Goal: Task Accomplishment & Management: Complete application form

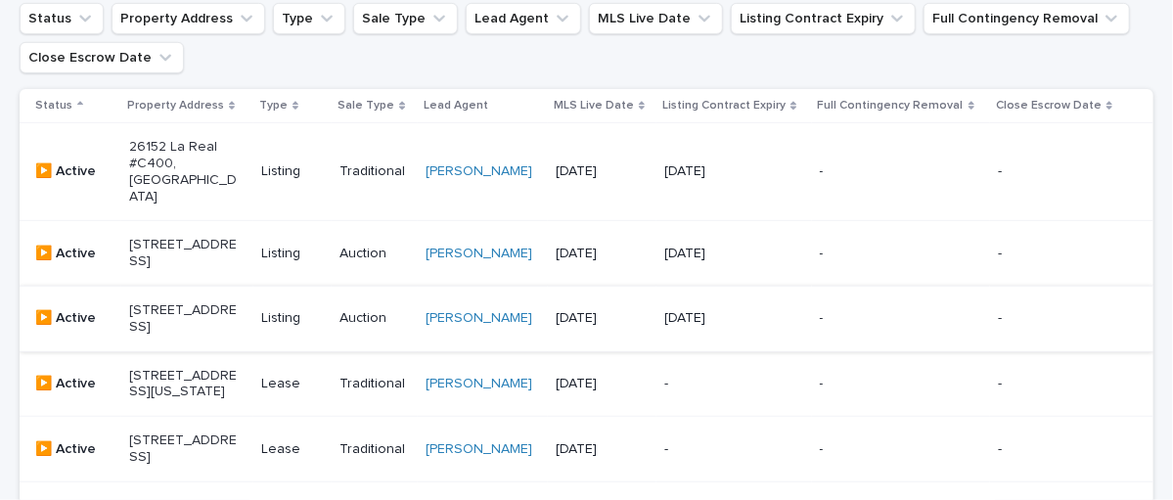
scroll to position [397, 0]
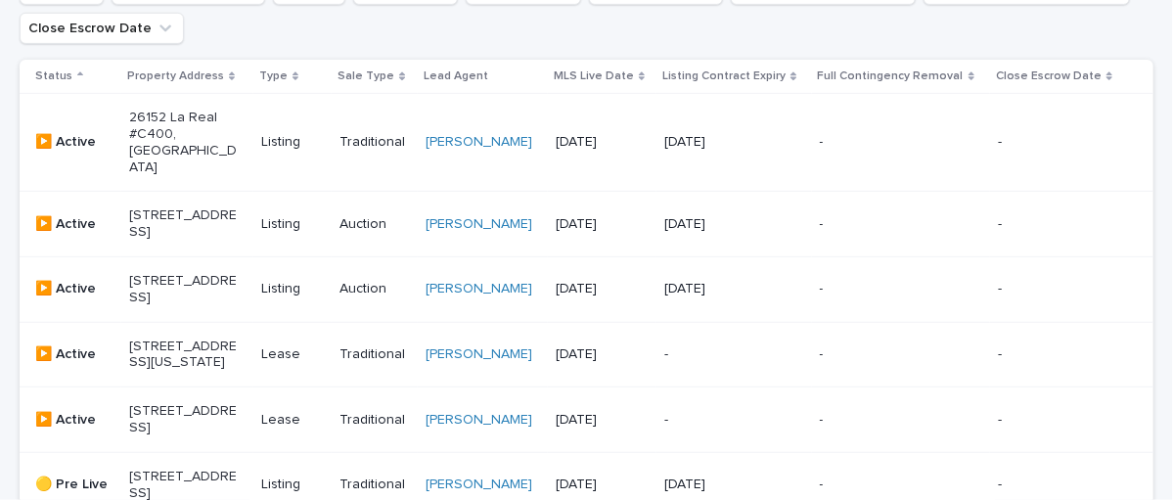
click at [177, 212] on p "[STREET_ADDRESS]" at bounding box center [183, 223] width 109 height 33
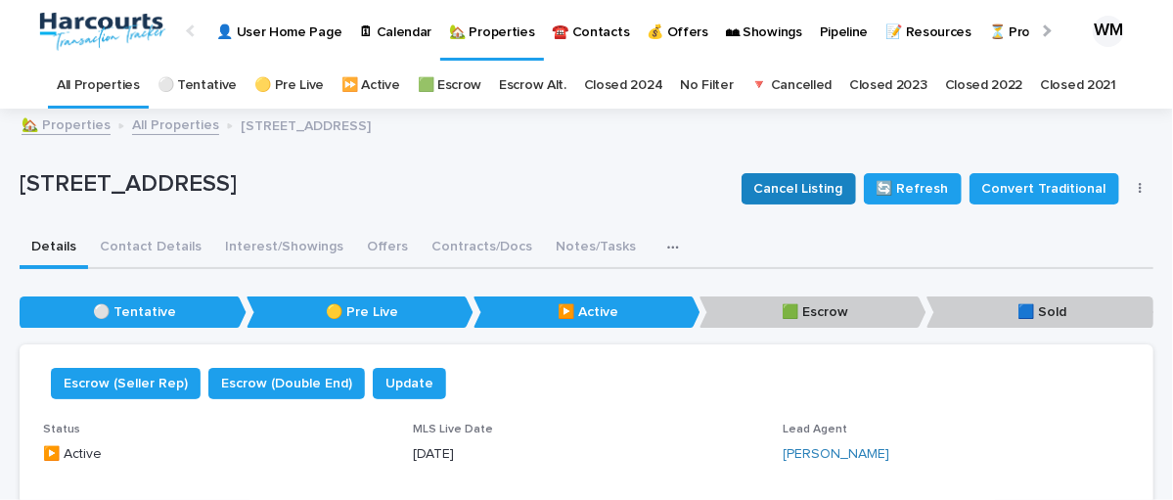
click at [800, 185] on span "Cancel Listing" at bounding box center [798, 189] width 89 height 20
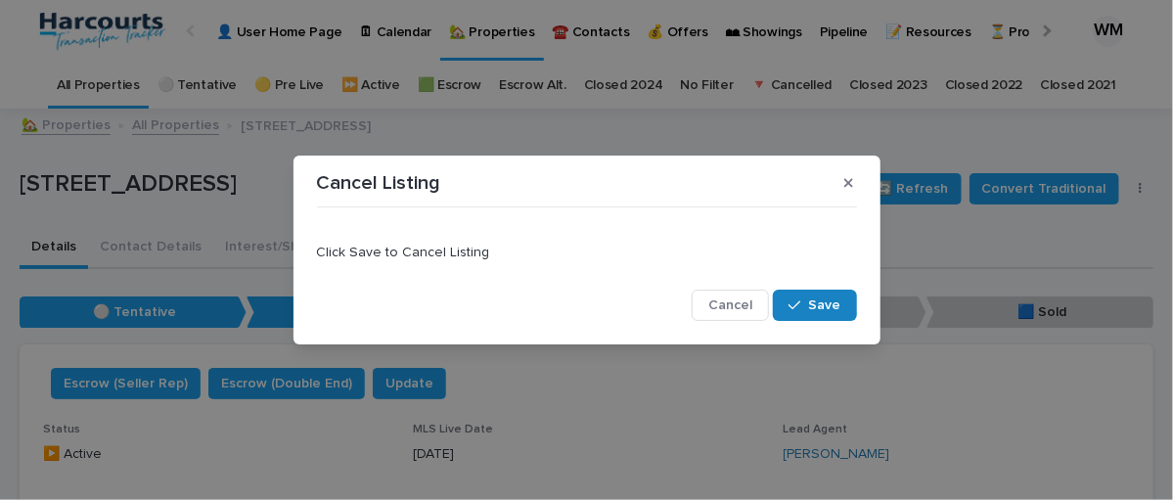
click at [821, 298] on span "Save" at bounding box center [825, 305] width 32 height 14
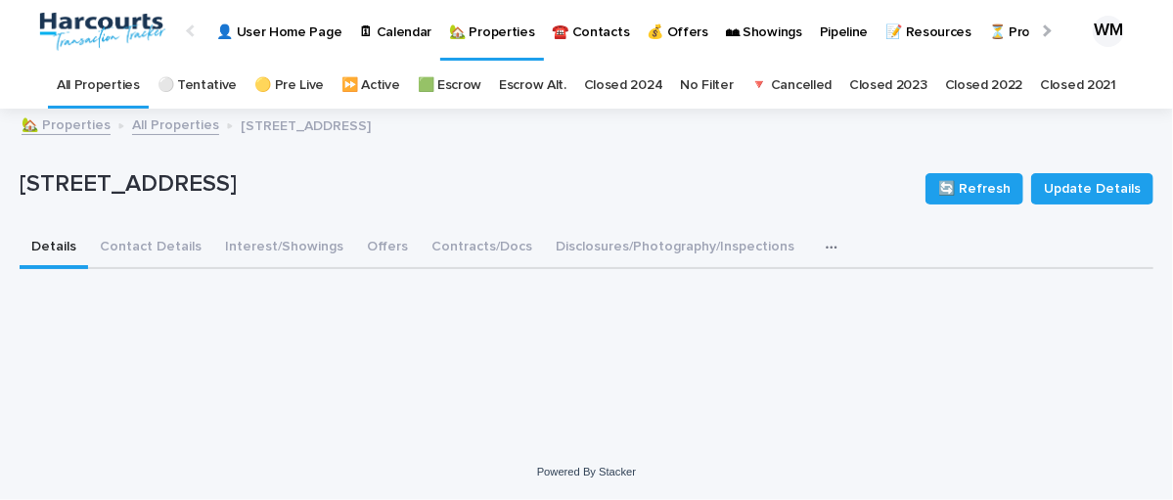
click at [103, 79] on link "All Properties" at bounding box center [98, 86] width 83 height 46
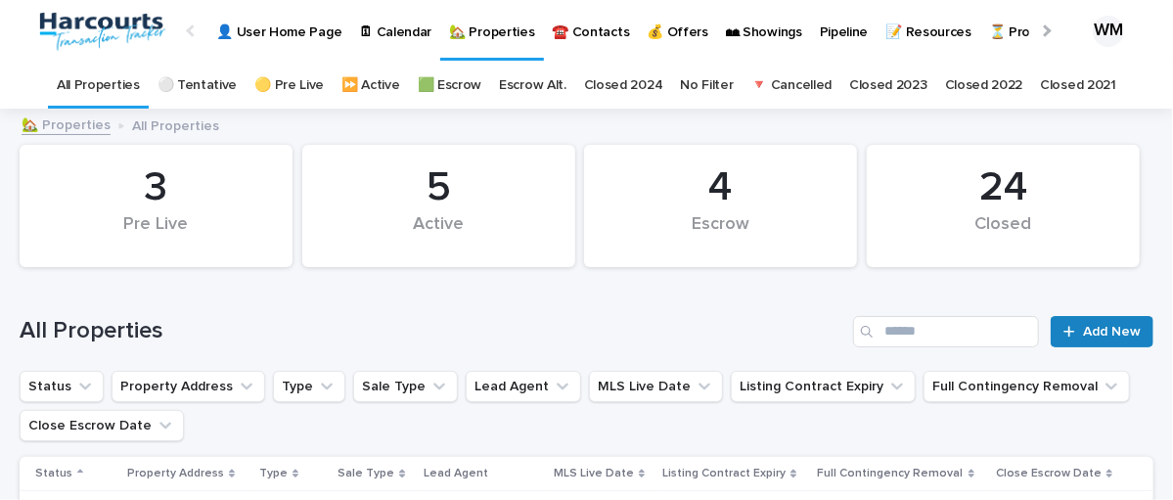
click at [1093, 322] on link "Add New" at bounding box center [1102, 331] width 103 height 31
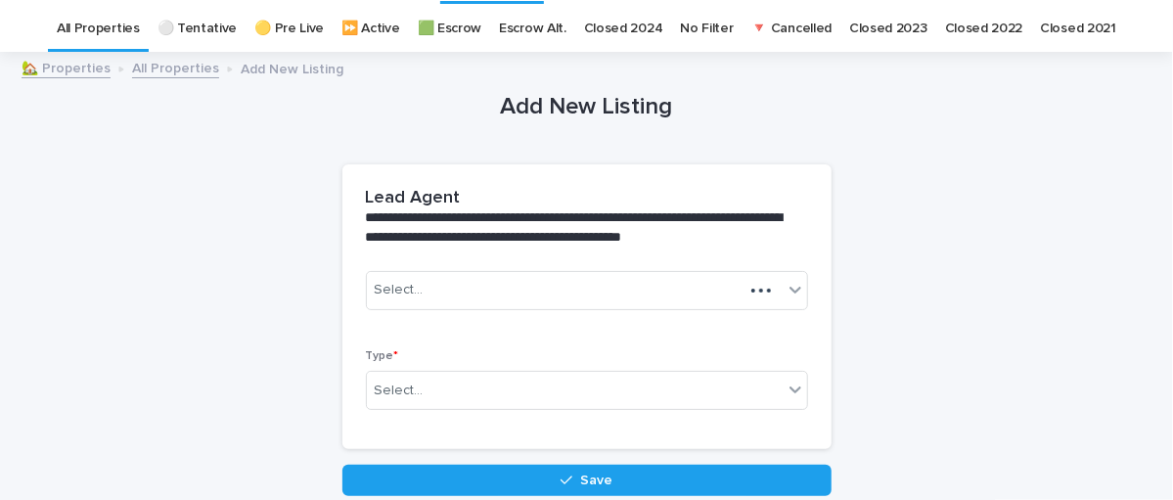
scroll to position [62, 0]
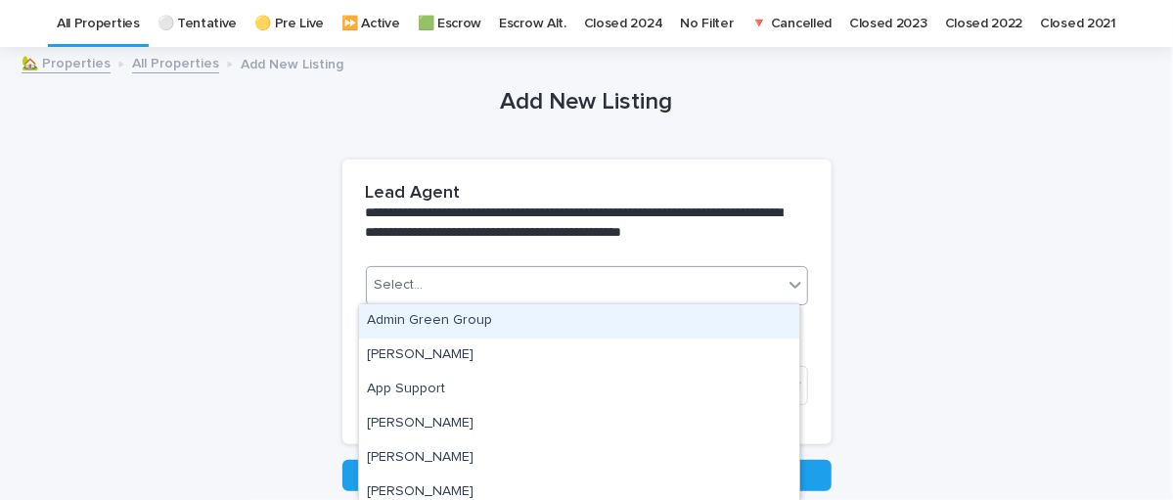
click at [503, 299] on div "Select..." at bounding box center [575, 285] width 416 height 32
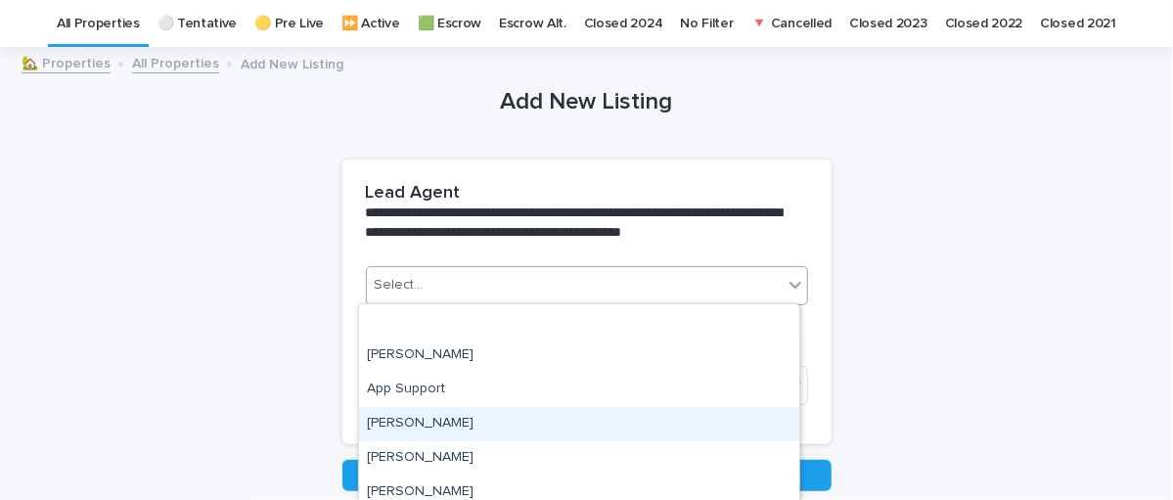
scroll to position [112, 0]
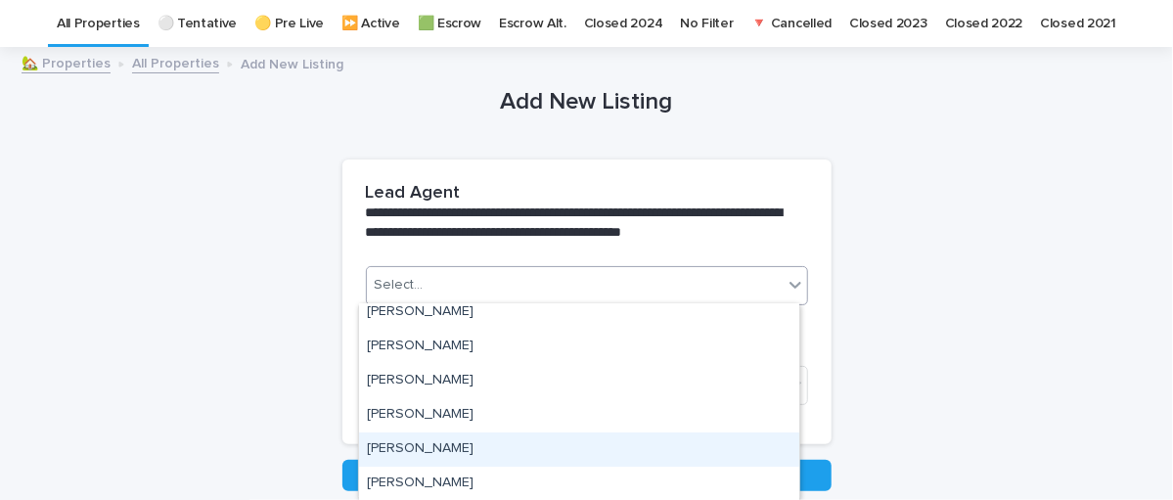
click at [428, 443] on div "[PERSON_NAME]" at bounding box center [579, 449] width 440 height 34
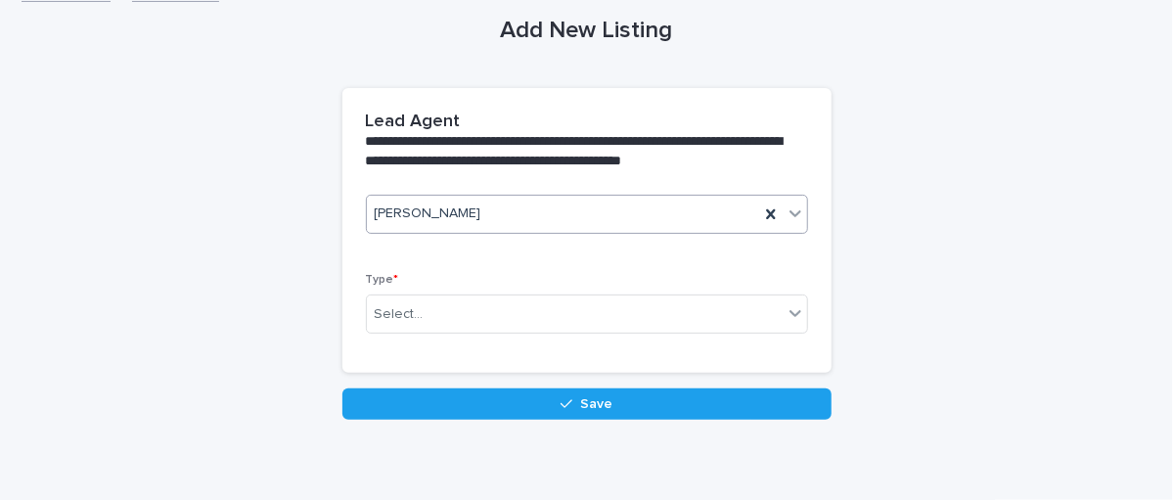
scroll to position [219, 0]
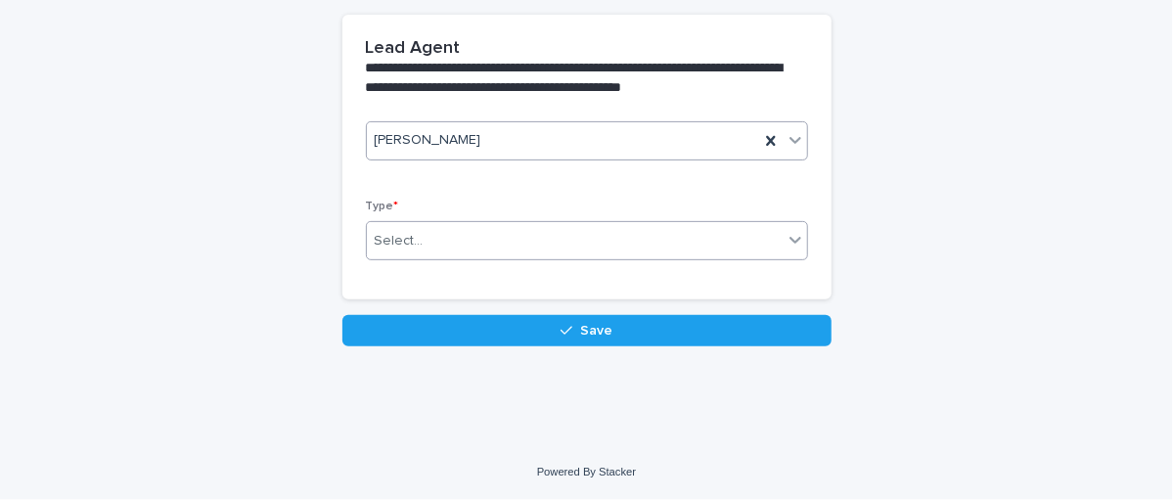
click at [462, 226] on div "Select..." at bounding box center [575, 241] width 416 height 32
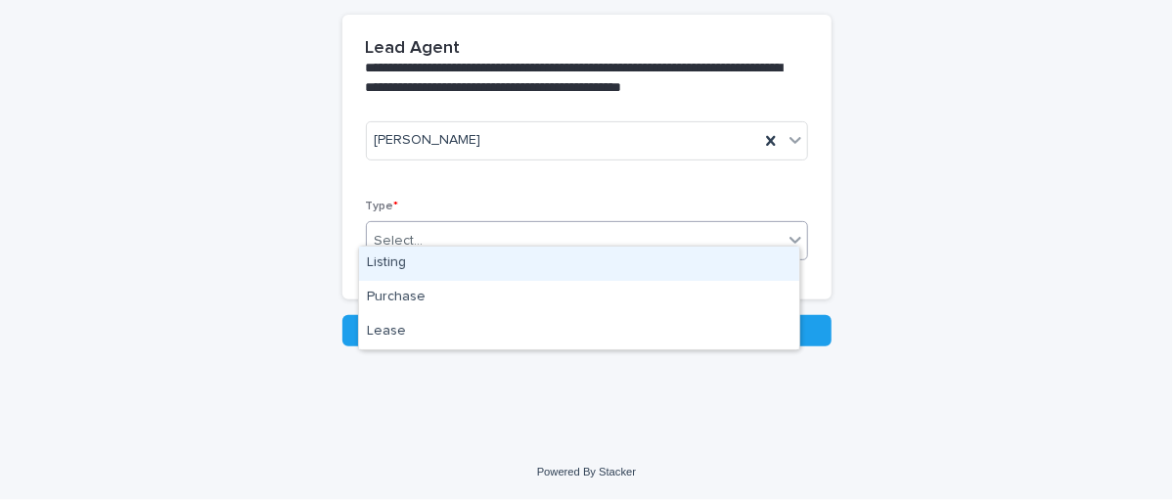
click at [395, 273] on div "Listing" at bounding box center [579, 263] width 440 height 34
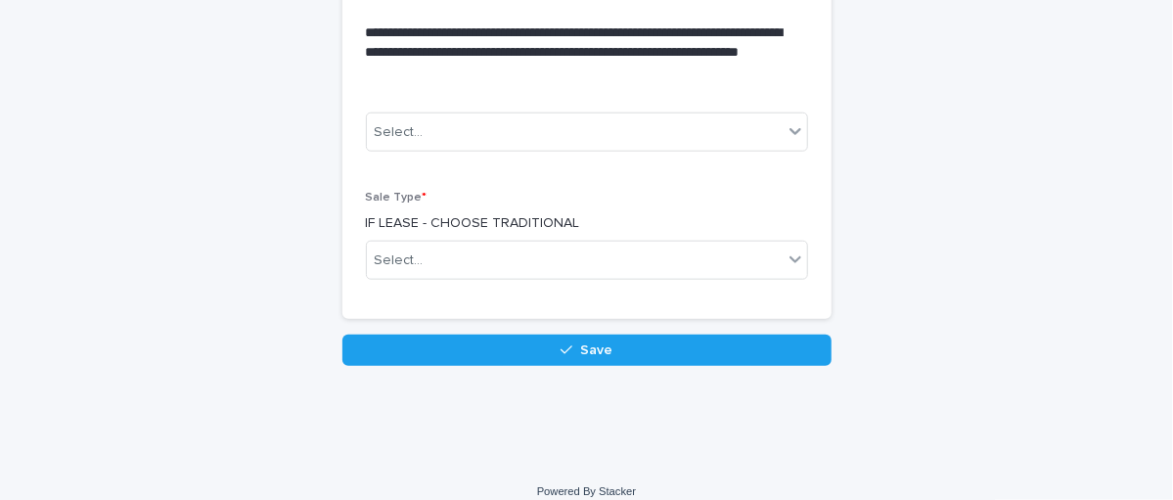
scroll to position [816, 0]
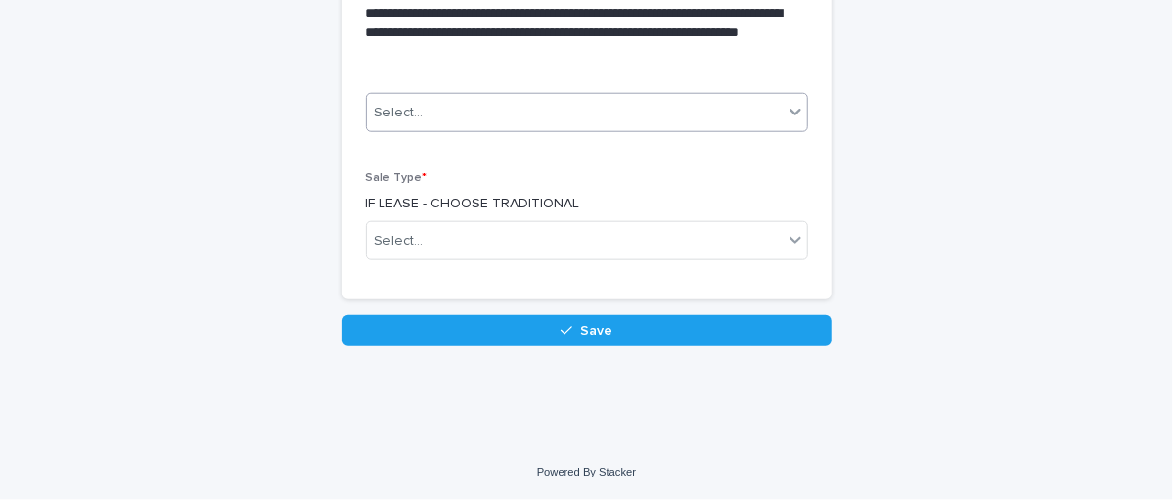
click at [432, 111] on div "Select..." at bounding box center [575, 113] width 416 height 32
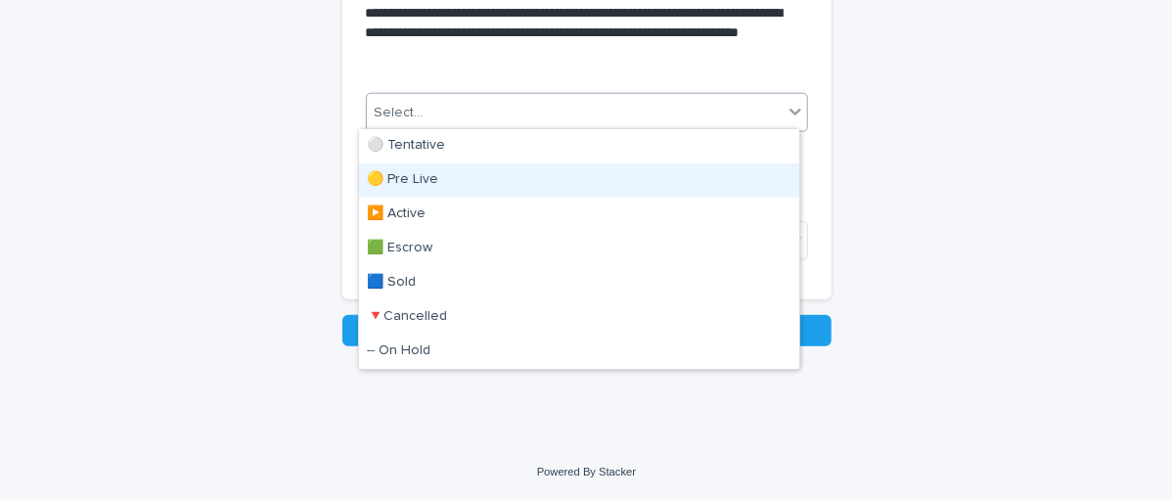
click at [391, 187] on div "🟡 Pre Live" at bounding box center [579, 180] width 440 height 34
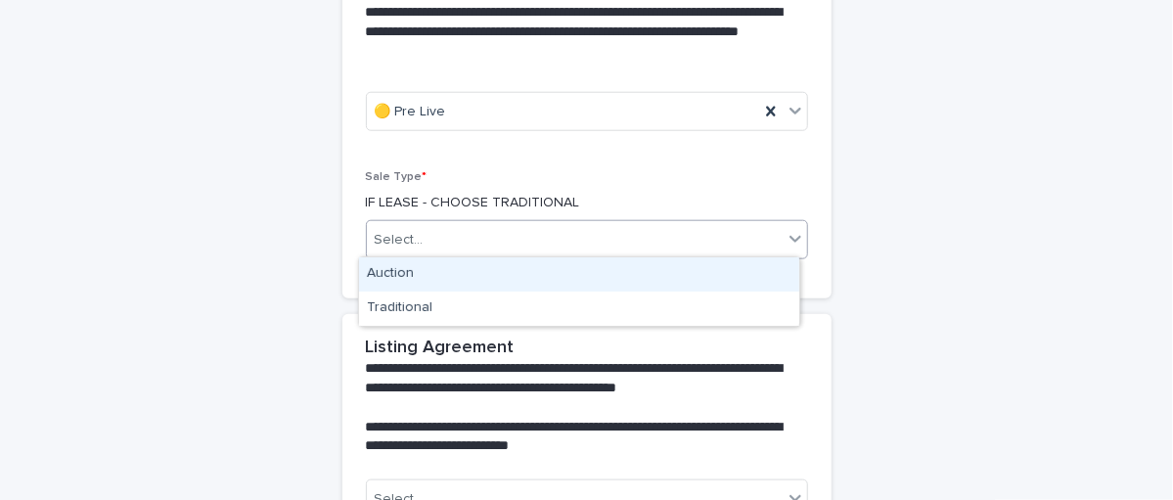
click at [514, 238] on div "Select..." at bounding box center [575, 240] width 416 height 32
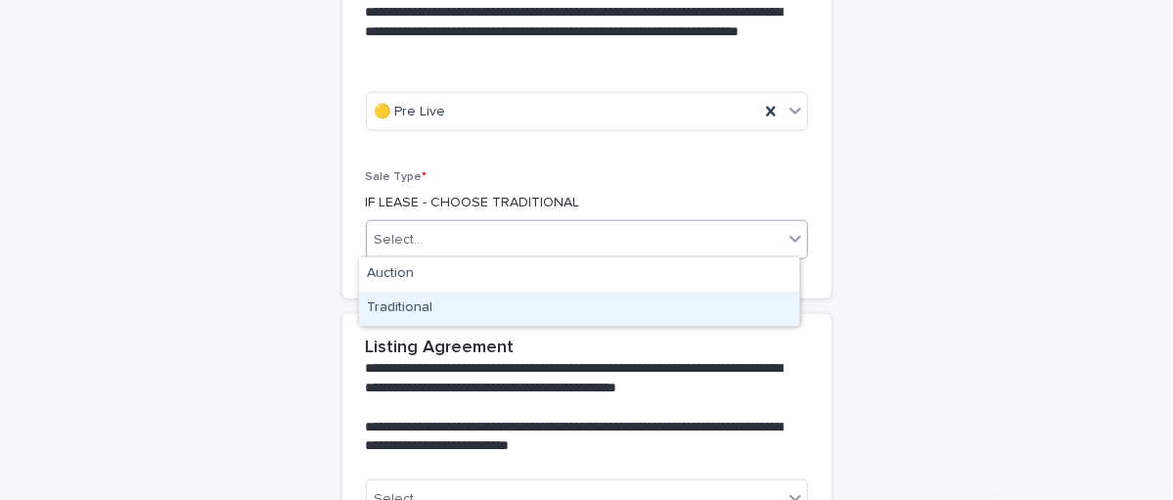
click at [386, 303] on div "Traditional" at bounding box center [579, 308] width 440 height 34
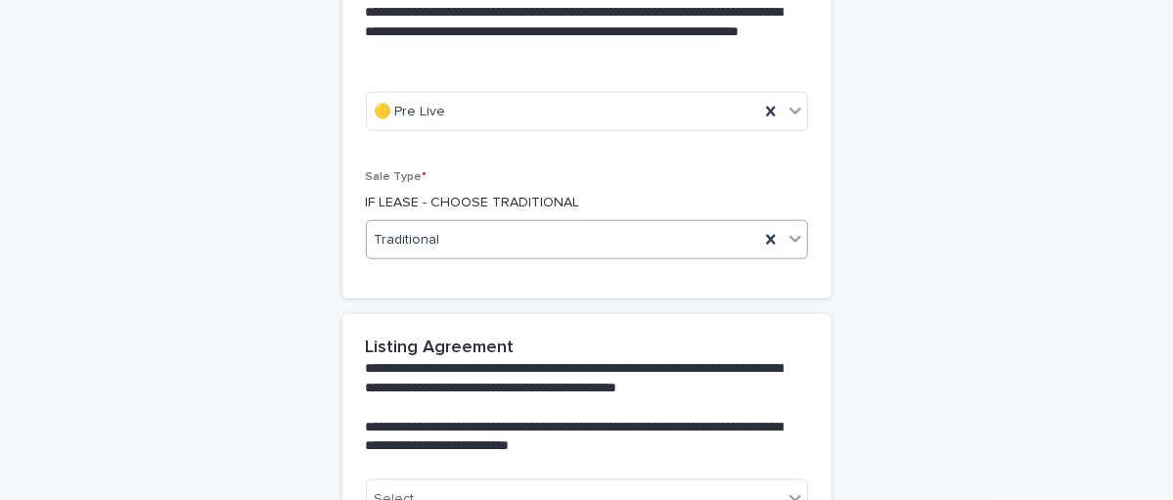
scroll to position [1109, 0]
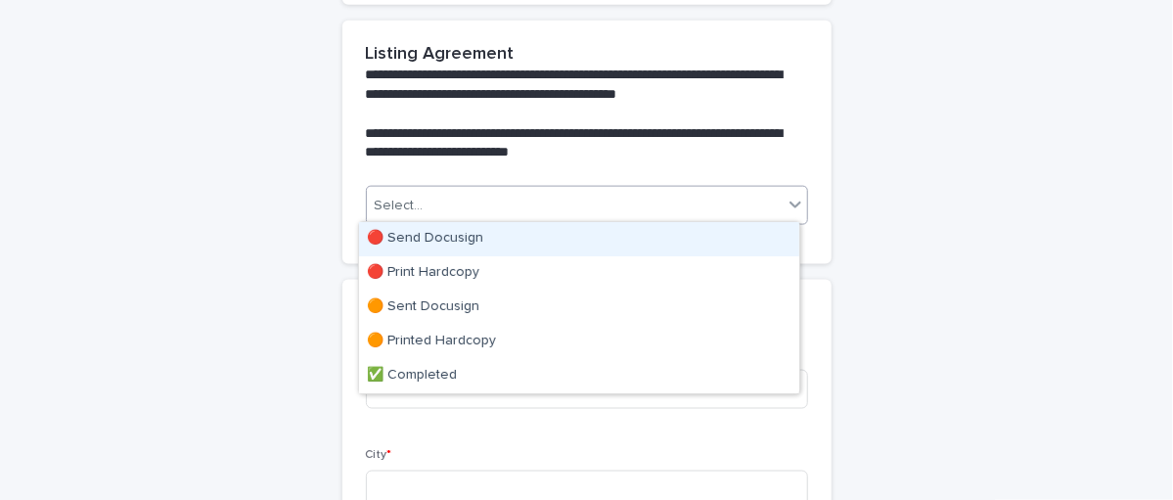
click at [422, 211] on div "Select..." at bounding box center [575, 206] width 416 height 32
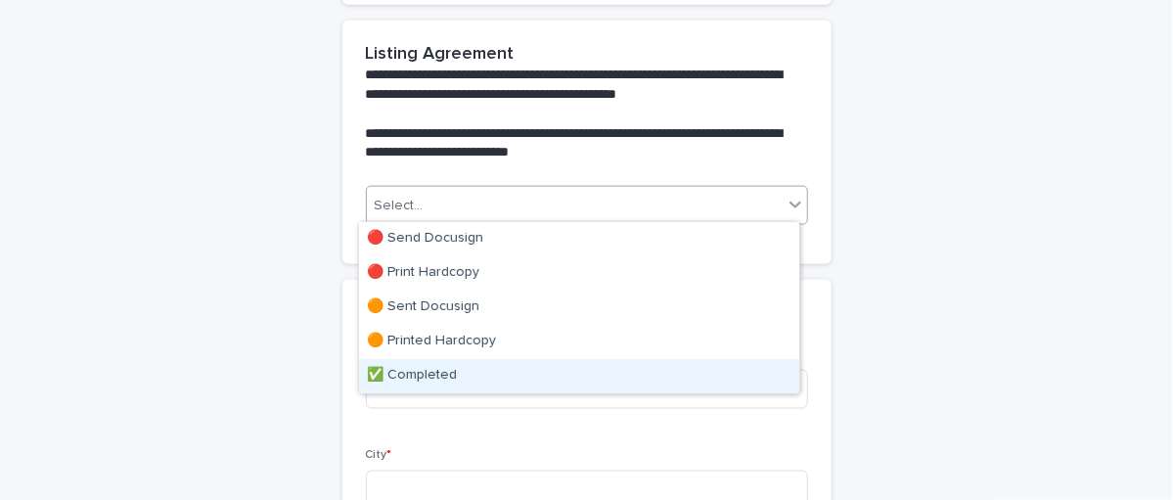
click at [405, 362] on div "✅ Completed" at bounding box center [579, 376] width 440 height 34
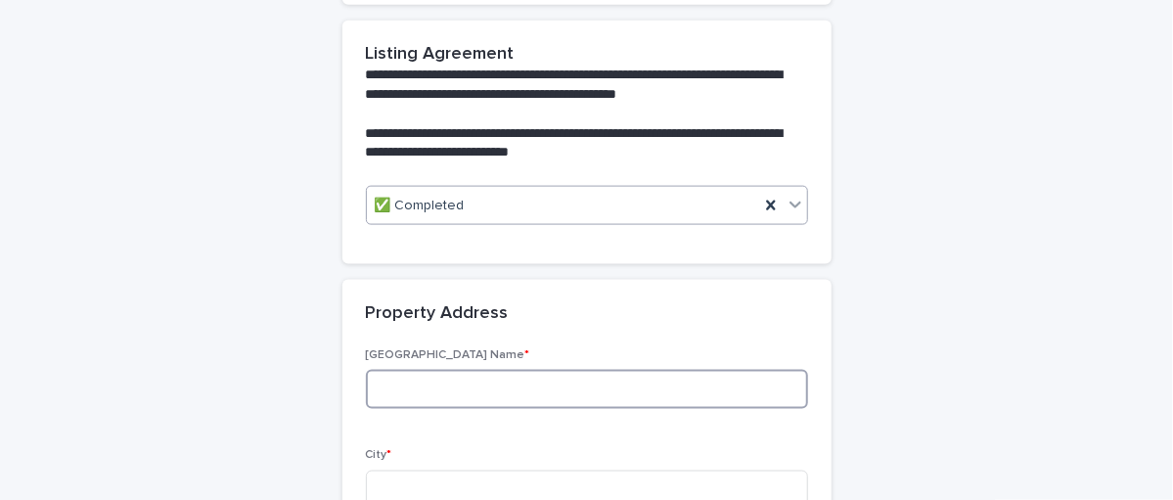
click at [379, 386] on input at bounding box center [587, 389] width 442 height 39
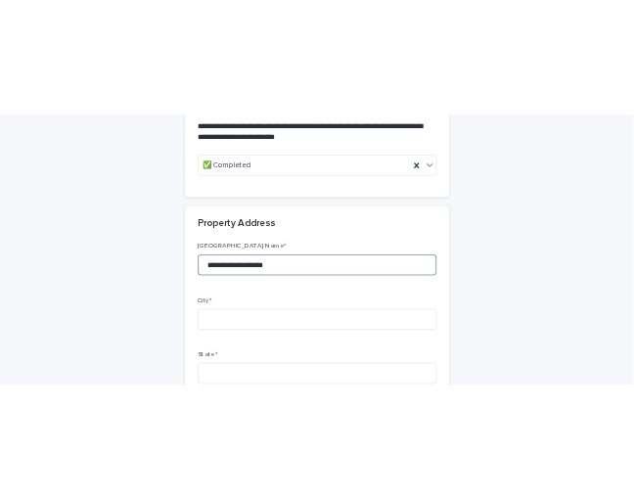
scroll to position [1305, 0]
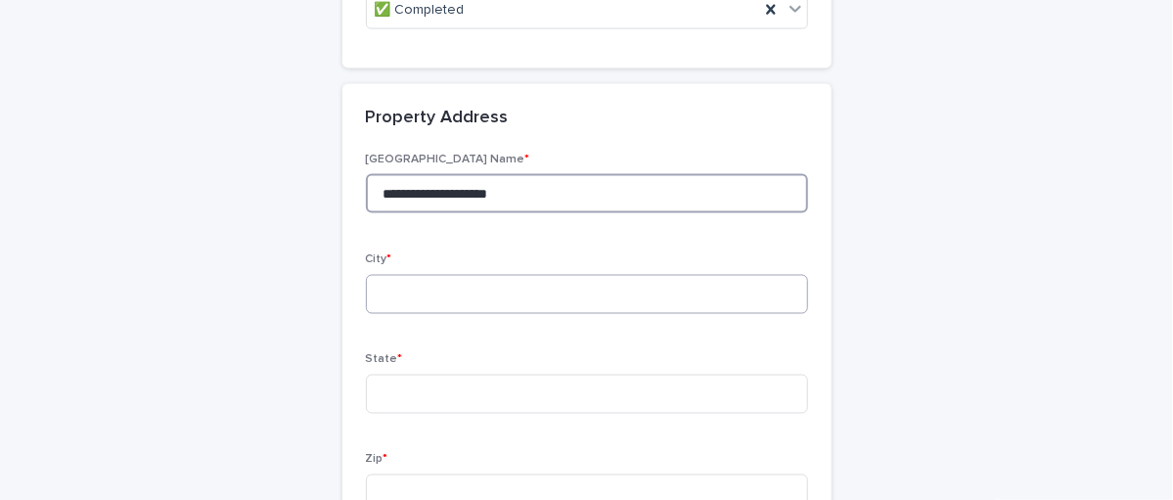
type input "**********"
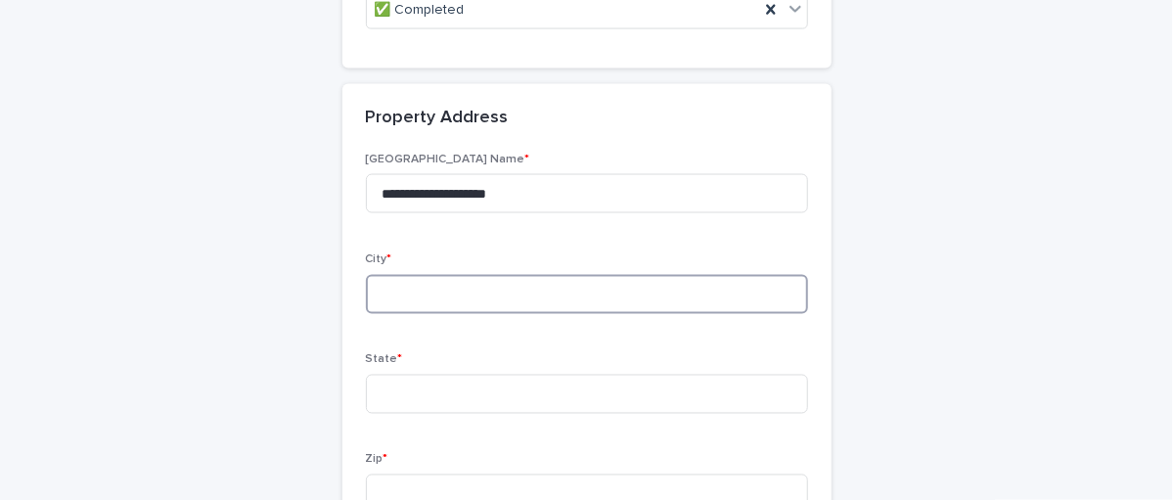
drag, startPoint x: 459, startPoint y: 270, endPoint x: 439, endPoint y: 281, distance: 22.3
click at [446, 275] on input at bounding box center [587, 294] width 442 height 39
type input "**********"
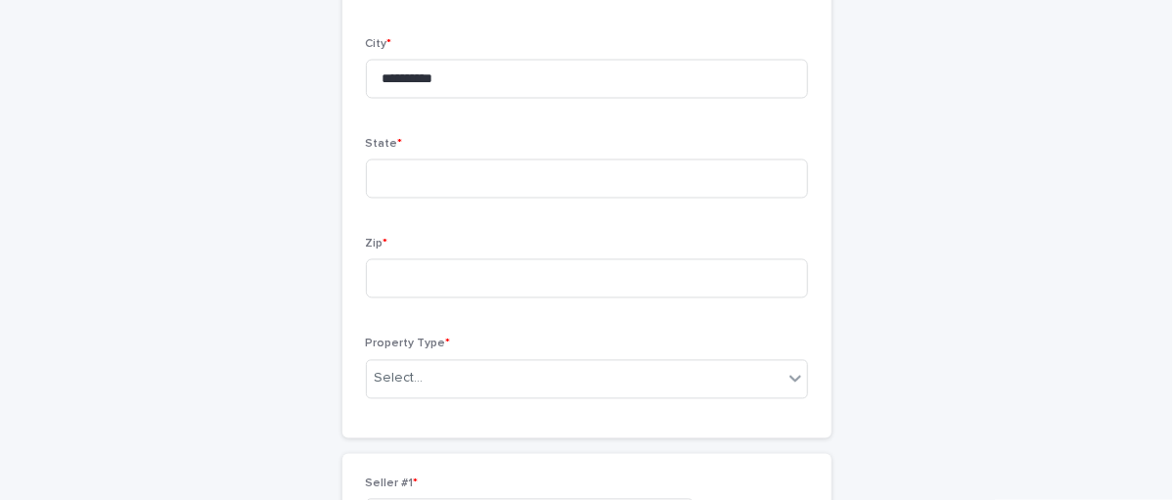
scroll to position [1529, 0]
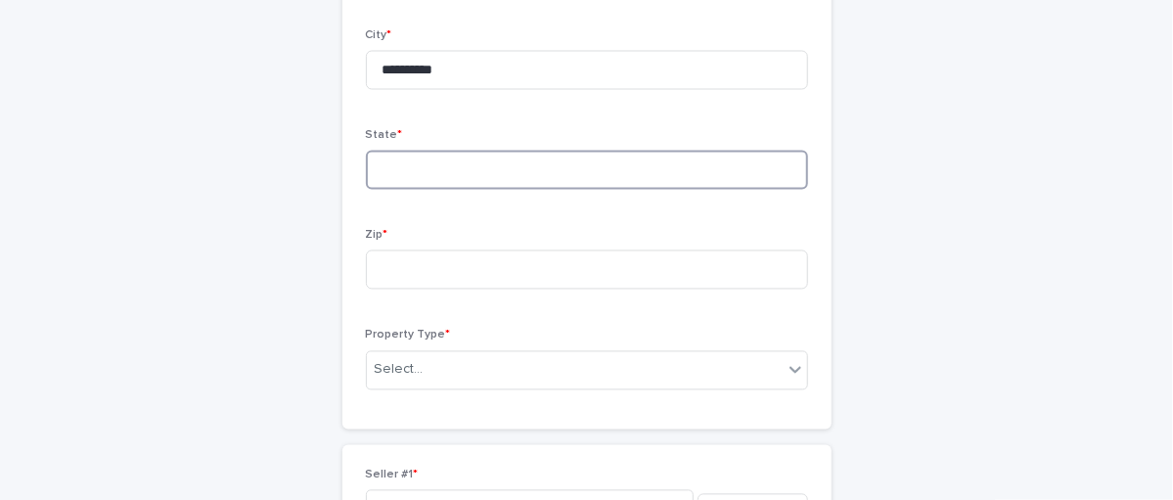
drag, startPoint x: 450, startPoint y: 169, endPoint x: 446, endPoint y: 141, distance: 28.6
click at [446, 158] on input at bounding box center [587, 170] width 442 height 39
type input "**"
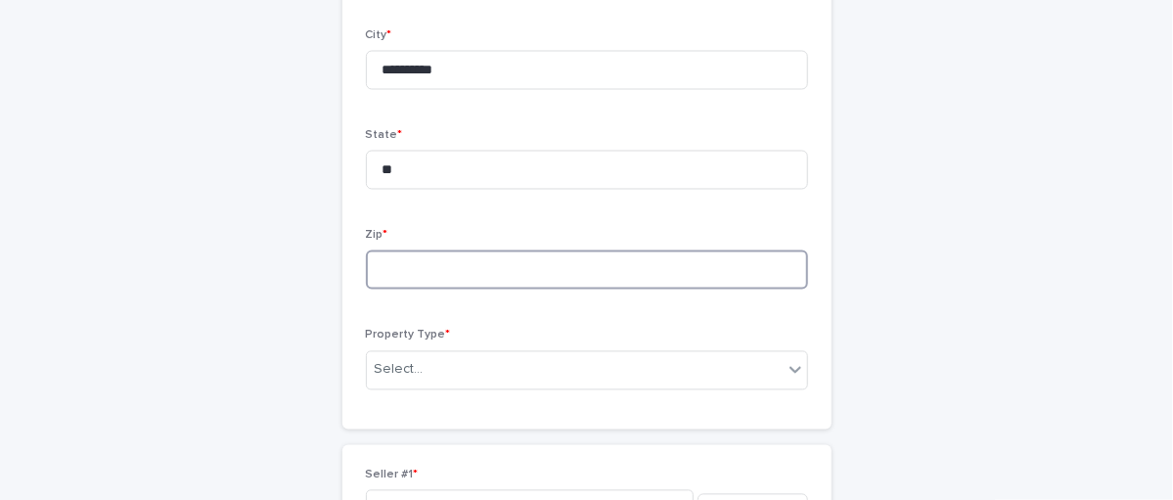
click at [389, 260] on input at bounding box center [587, 269] width 442 height 39
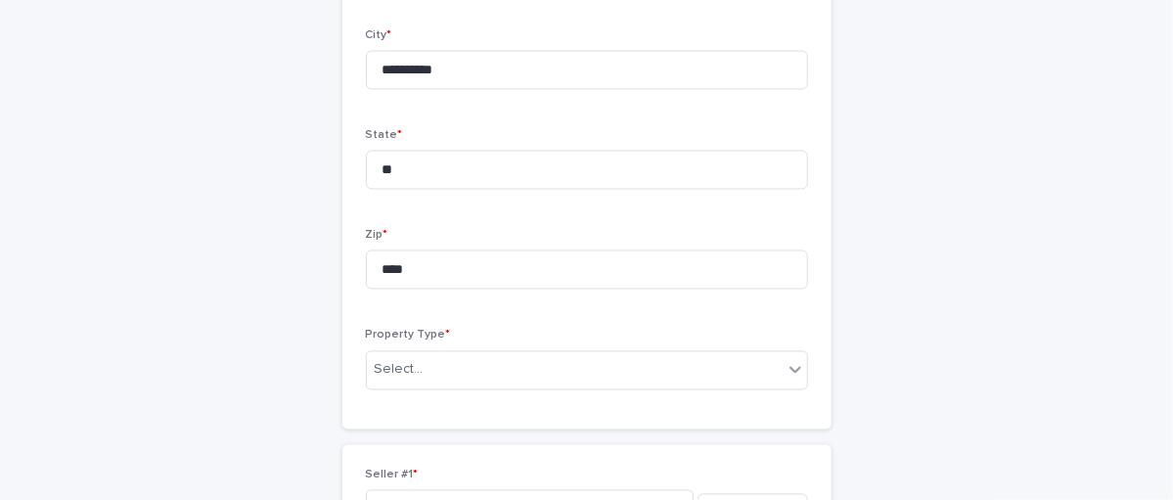
drag, startPoint x: 936, startPoint y: 219, endPoint x: 926, endPoint y: 213, distance: 11.4
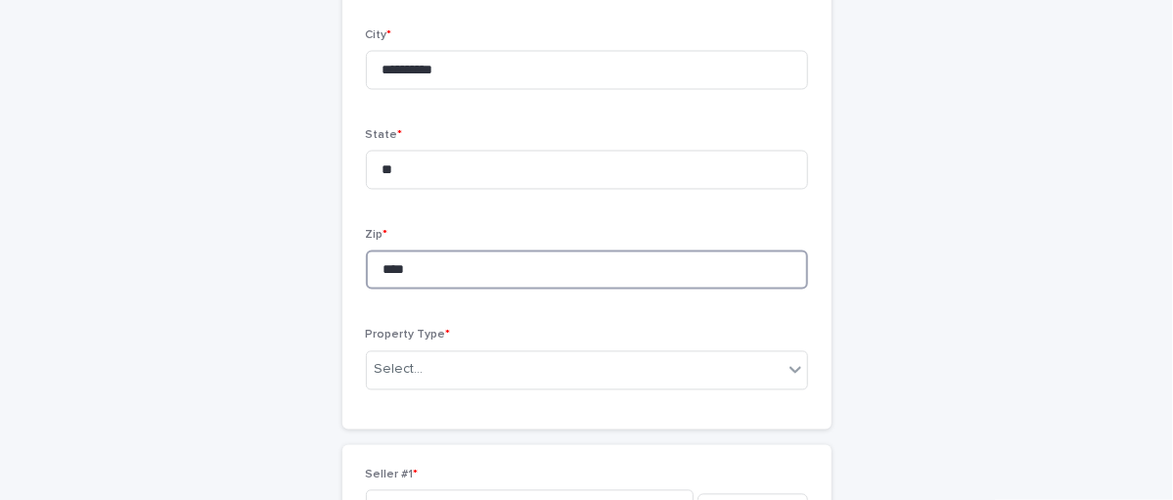
click at [448, 267] on input "****" at bounding box center [587, 269] width 442 height 39
type input "*****"
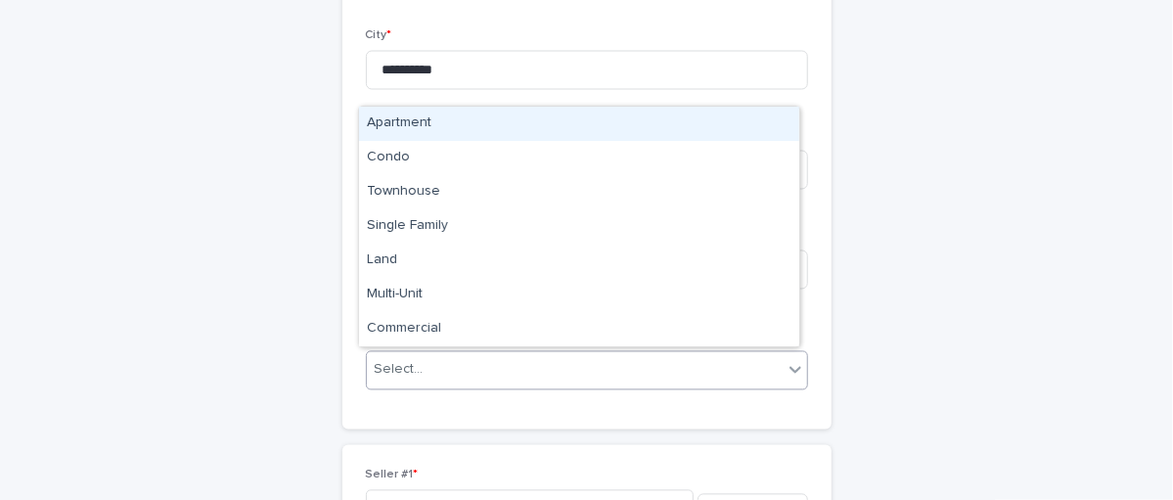
click at [639, 361] on div "Select..." at bounding box center [575, 370] width 416 height 32
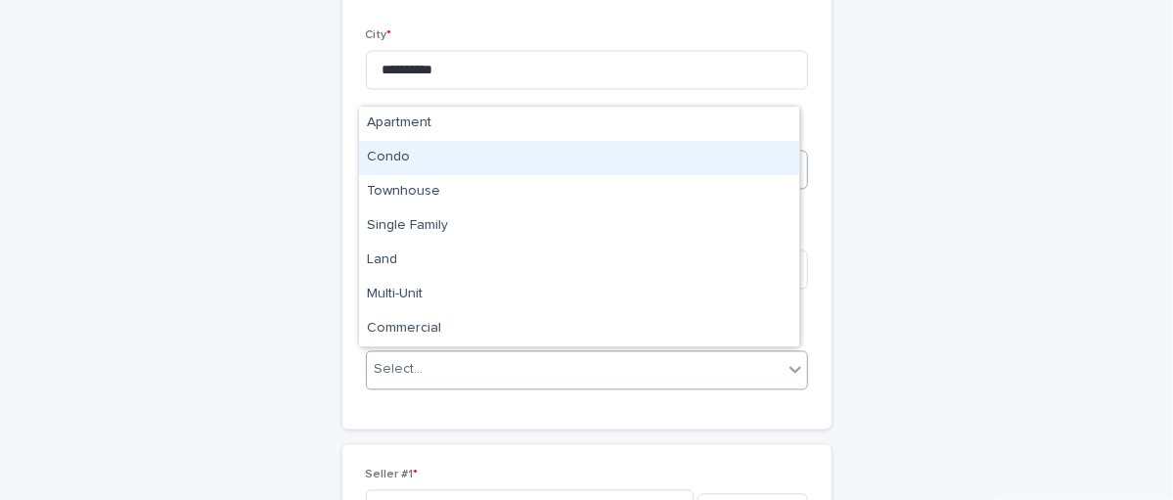
click at [396, 151] on div "Condo" at bounding box center [579, 158] width 440 height 34
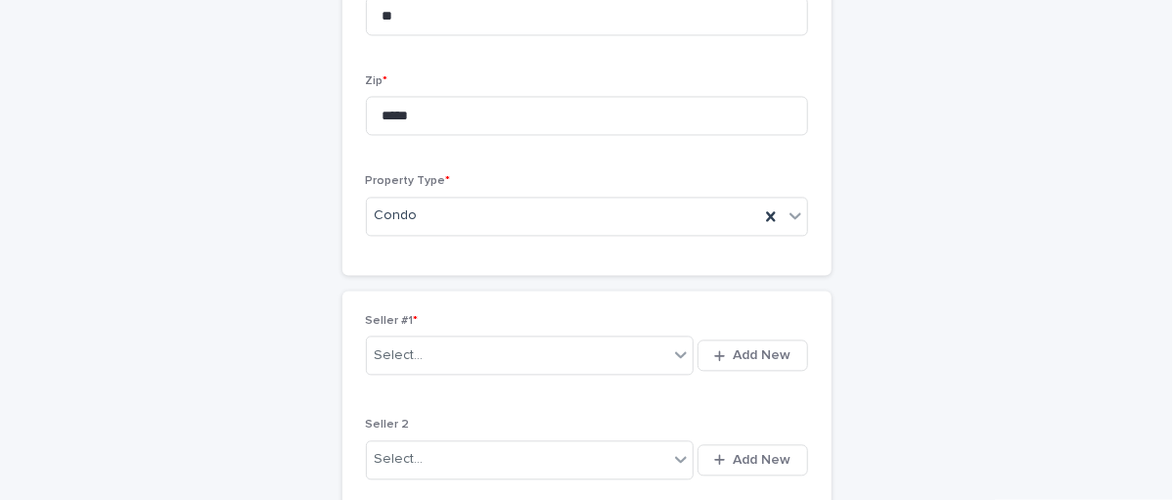
scroll to position [1822, 0]
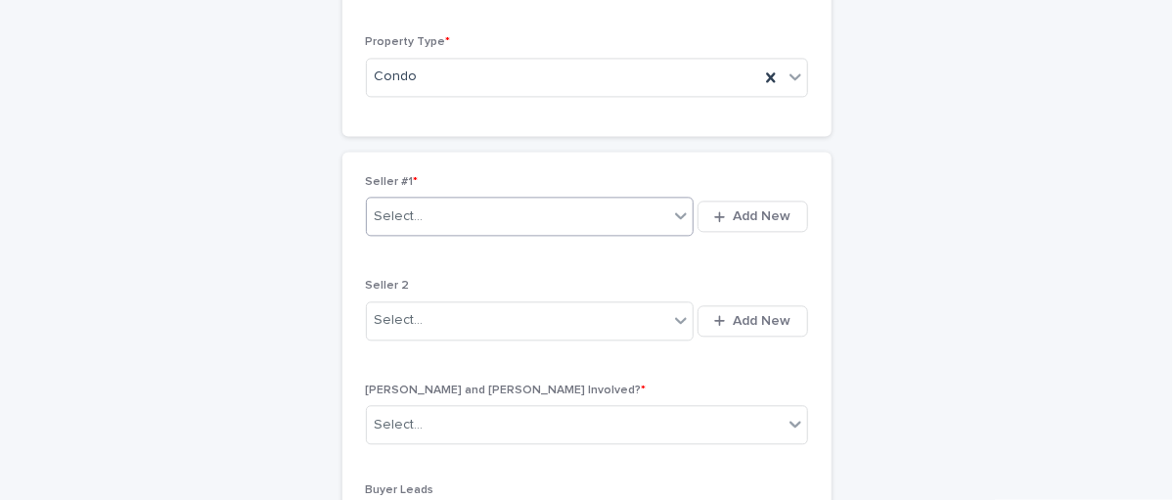
click at [639, 204] on div "Select..." at bounding box center [518, 217] width 302 height 32
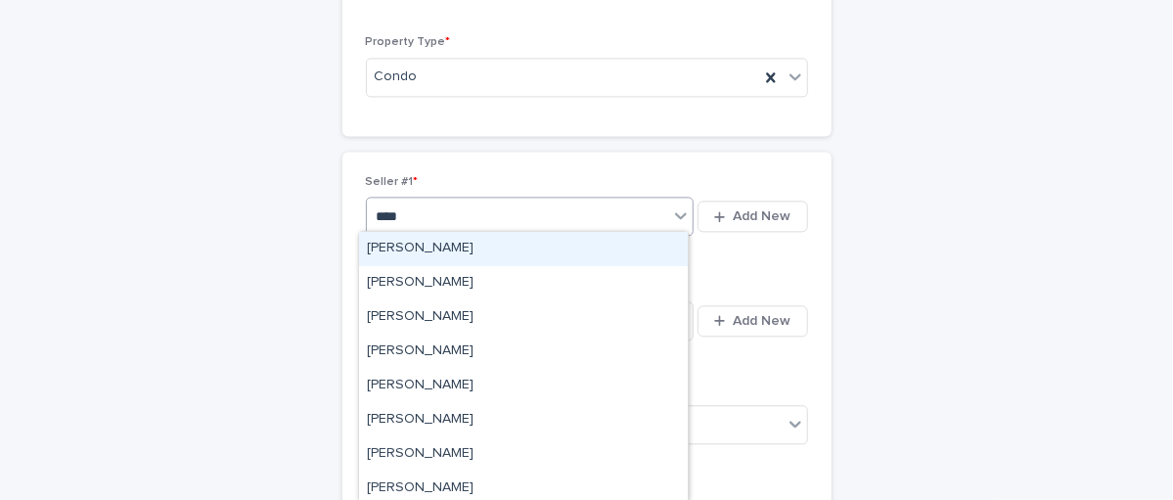
type input "*****"
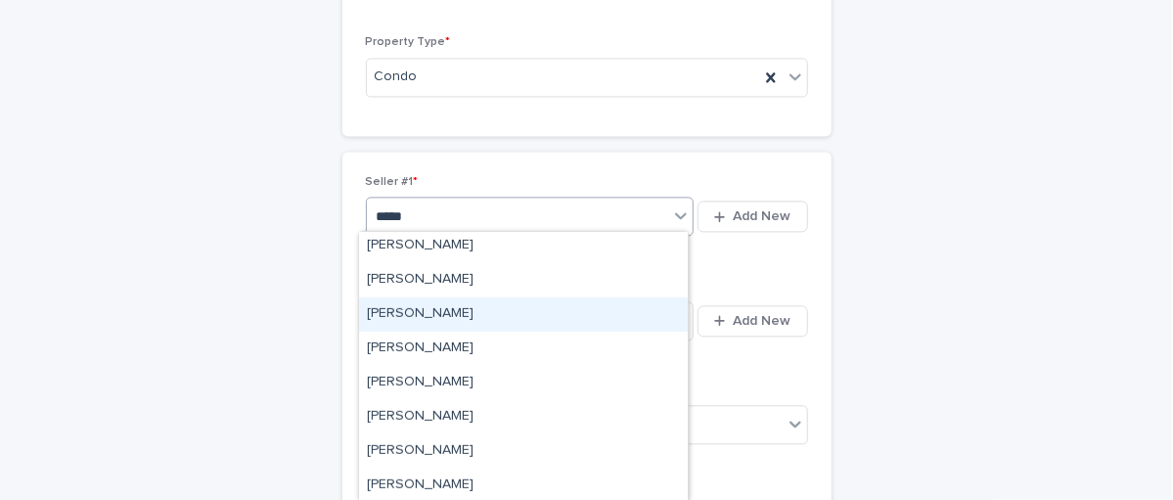
scroll to position [489, 0]
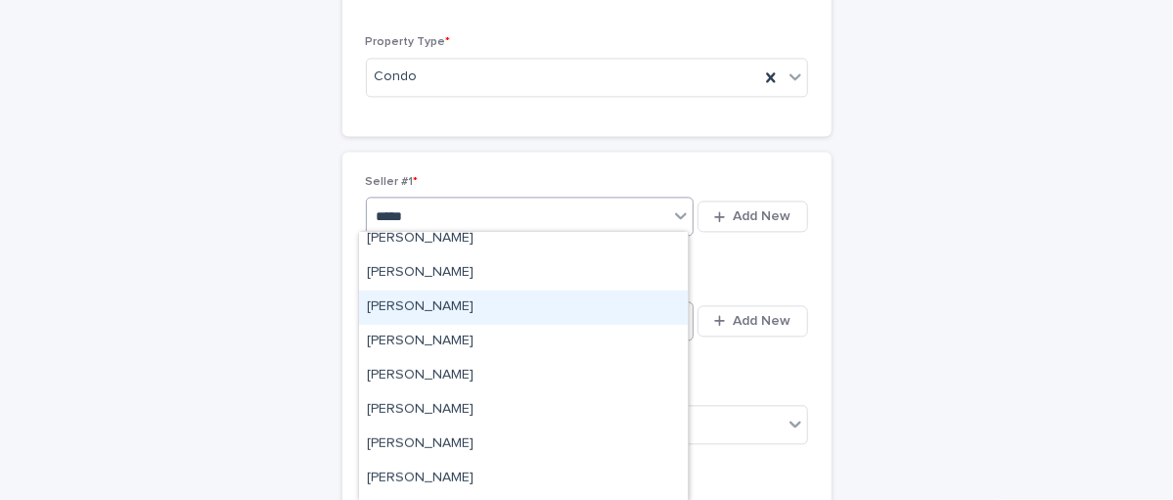
click at [445, 305] on div "[PERSON_NAME]" at bounding box center [523, 308] width 329 height 34
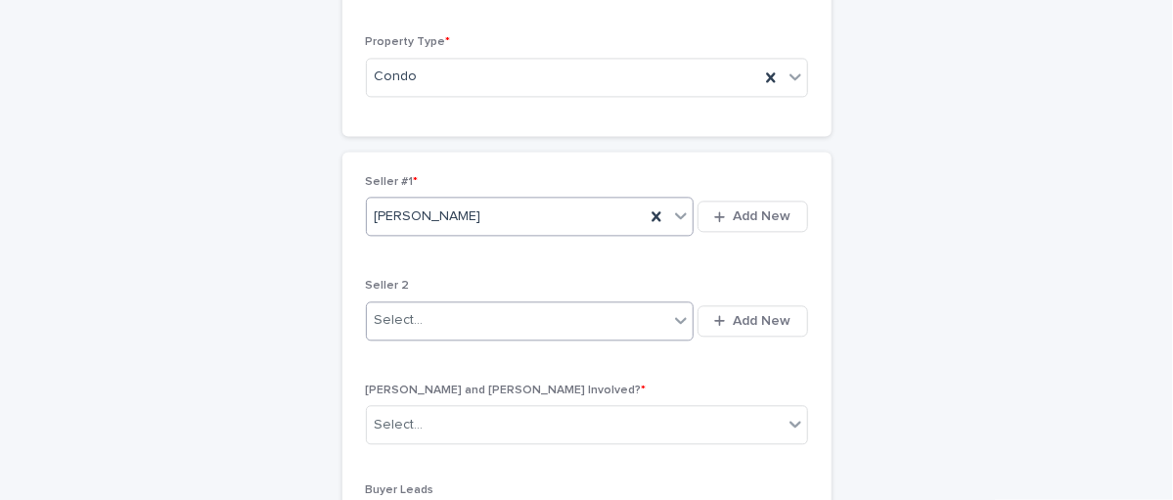
click at [438, 319] on div "Select..." at bounding box center [518, 320] width 302 height 32
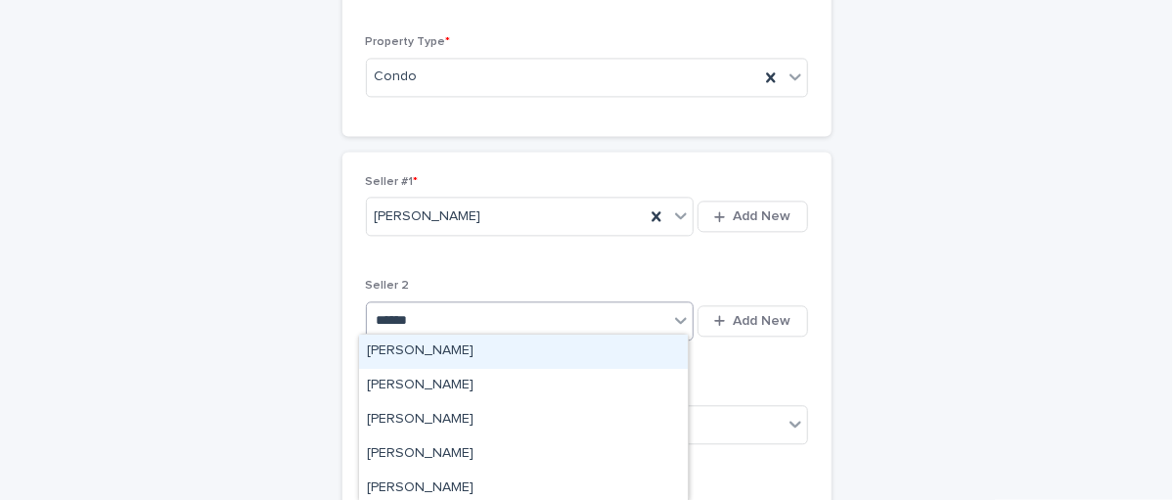
type input "*******"
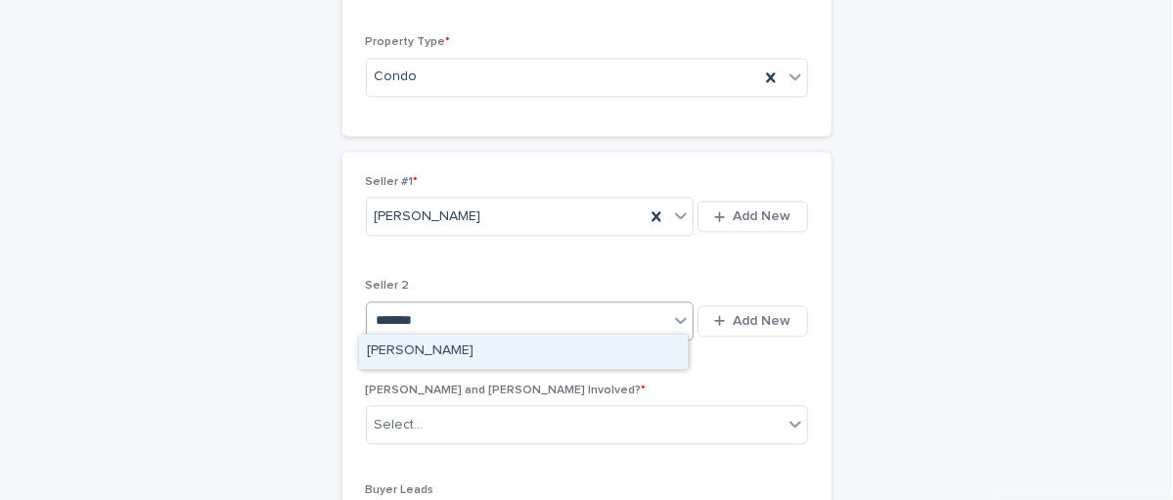
click at [445, 353] on div "[PERSON_NAME]" at bounding box center [523, 352] width 329 height 34
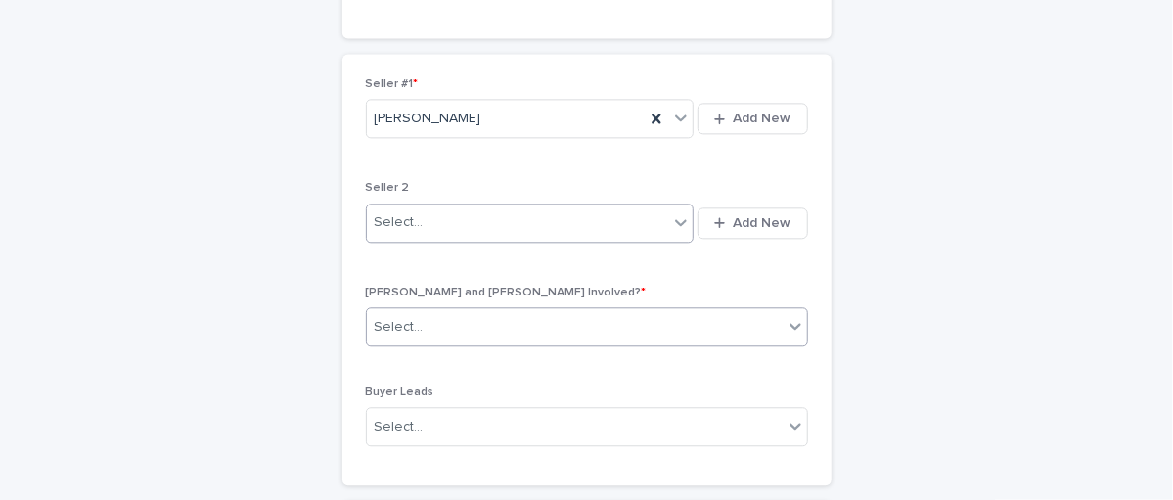
scroll to position [2018, 0]
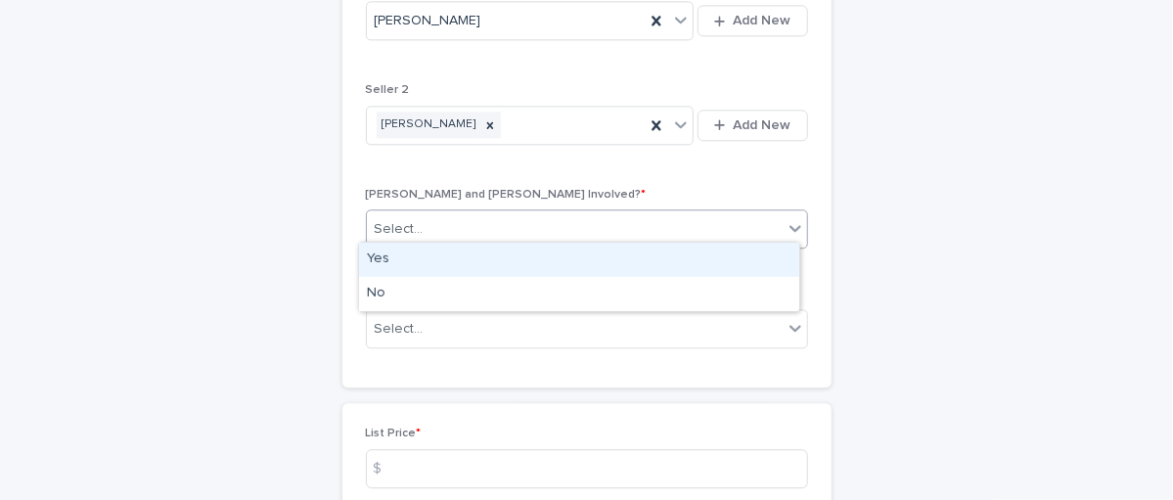
click at [645, 224] on div "Select..." at bounding box center [575, 229] width 416 height 32
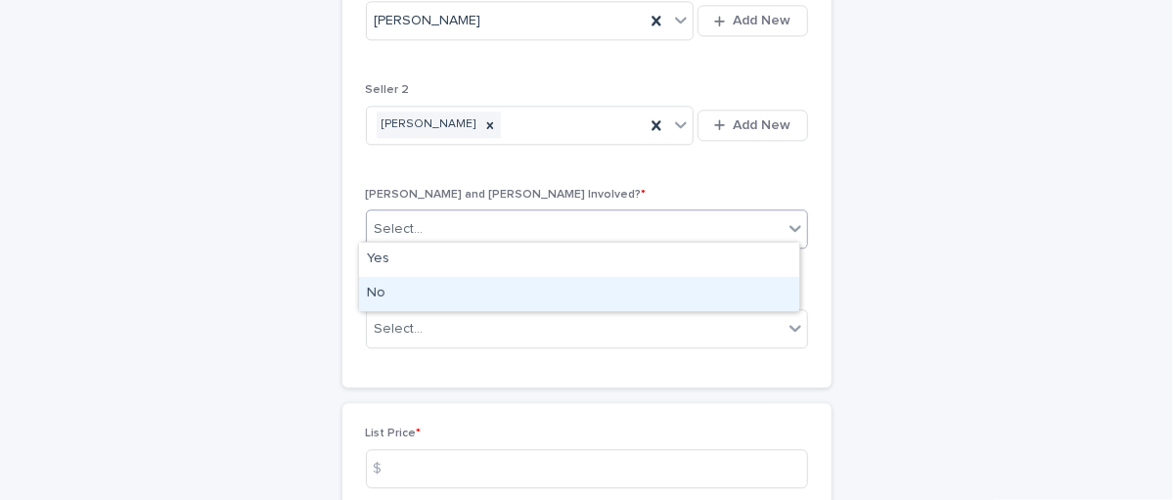
click at [452, 293] on div "No" at bounding box center [579, 294] width 440 height 34
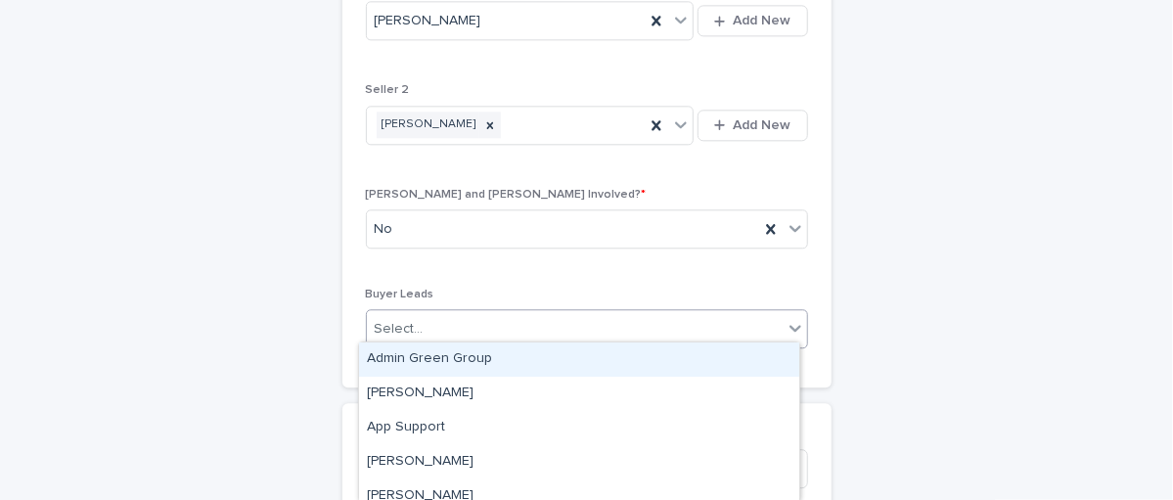
click at [582, 321] on div "Select..." at bounding box center [575, 329] width 416 height 32
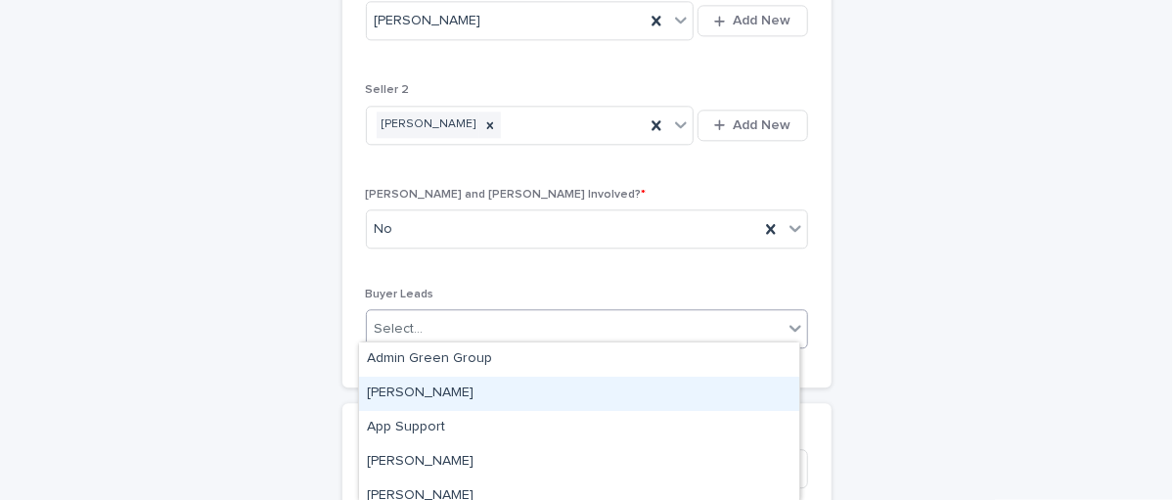
click at [469, 404] on div "[PERSON_NAME]" at bounding box center [579, 394] width 440 height 34
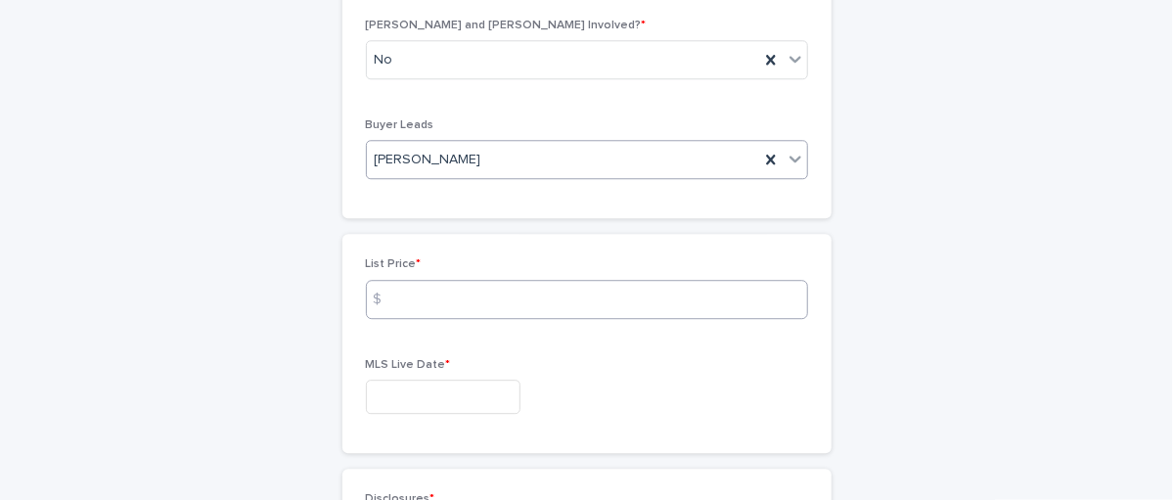
scroll to position [2213, 0]
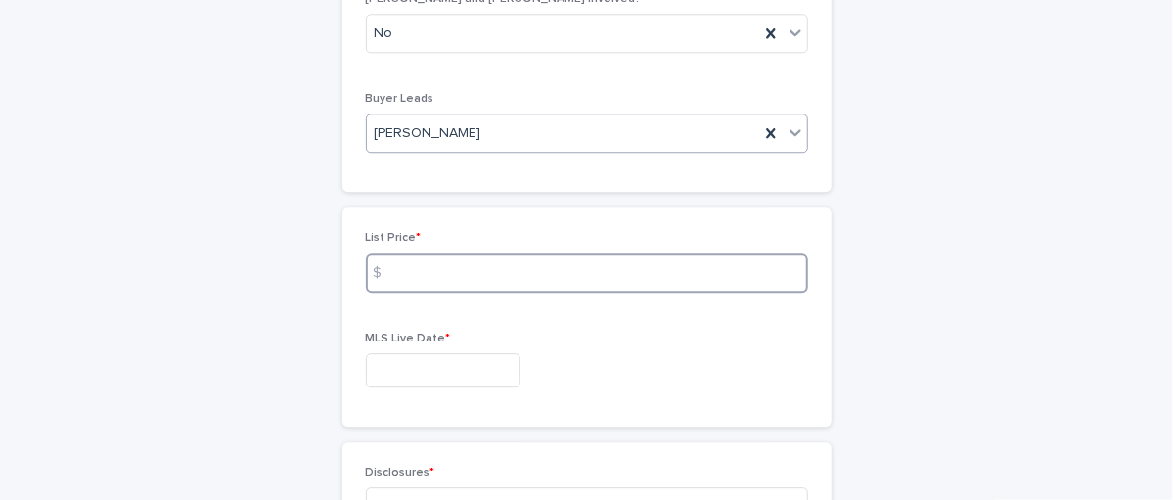
drag, startPoint x: 423, startPoint y: 274, endPoint x: 425, endPoint y: 260, distance: 14.0
click at [425, 263] on input at bounding box center [587, 272] width 442 height 39
type input "*******"
drag, startPoint x: 418, startPoint y: 371, endPoint x: 414, endPoint y: 360, distance: 11.4
click at [415, 369] on input "text" at bounding box center [443, 370] width 155 height 34
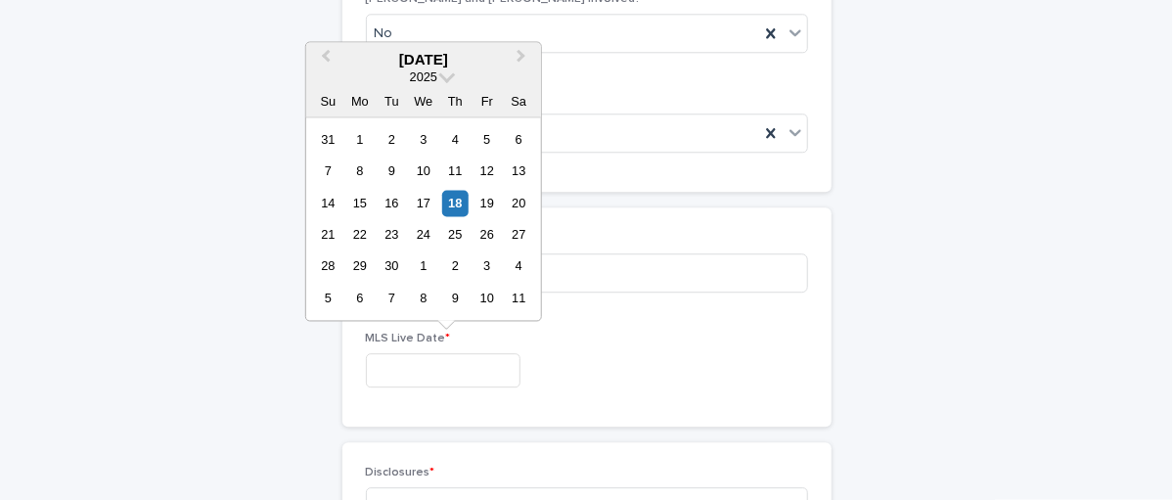
click at [461, 196] on div "18" at bounding box center [455, 203] width 26 height 26
type input "**********"
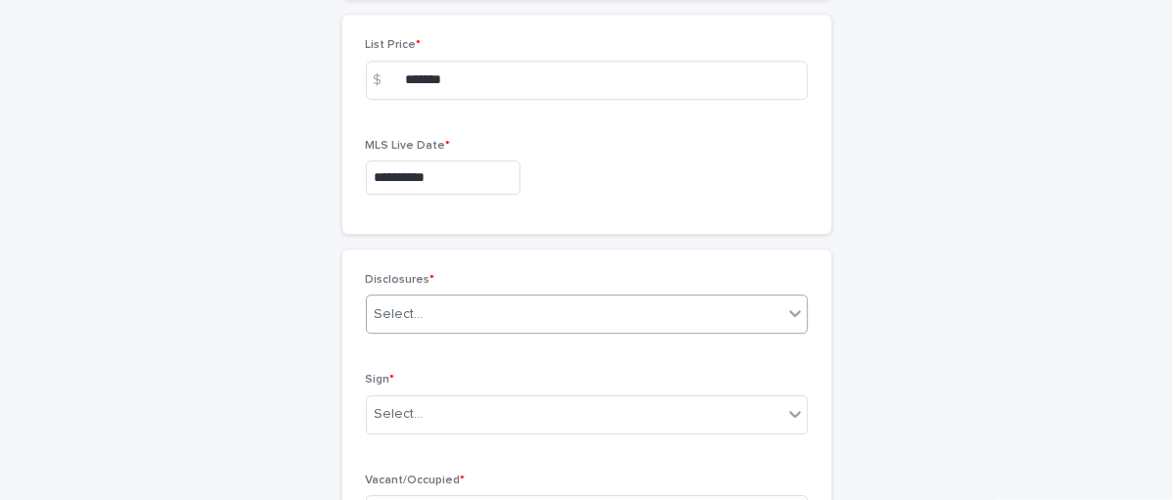
scroll to position [2409, 0]
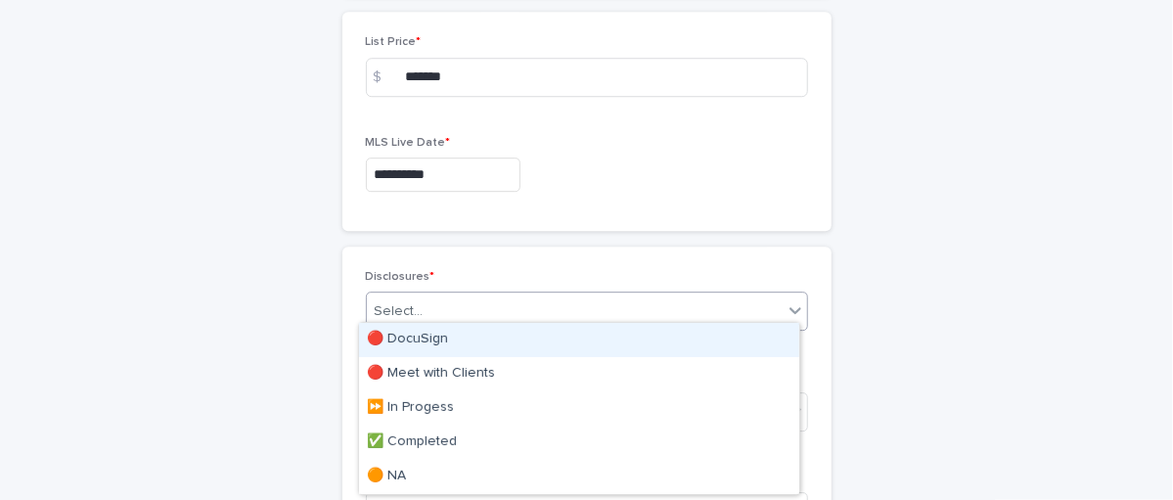
click at [465, 295] on div "Select..." at bounding box center [575, 311] width 416 height 32
drag, startPoint x: 413, startPoint y: 356, endPoint x: 411, endPoint y: 339, distance: 16.7
click at [411, 339] on div "🔴 DocuSign" at bounding box center [579, 340] width 440 height 34
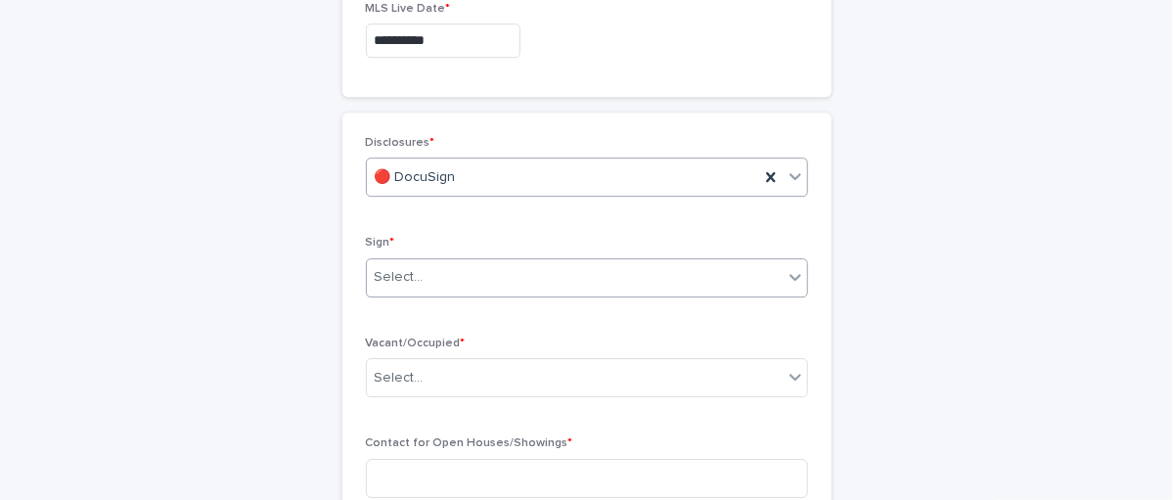
scroll to position [2576, 0]
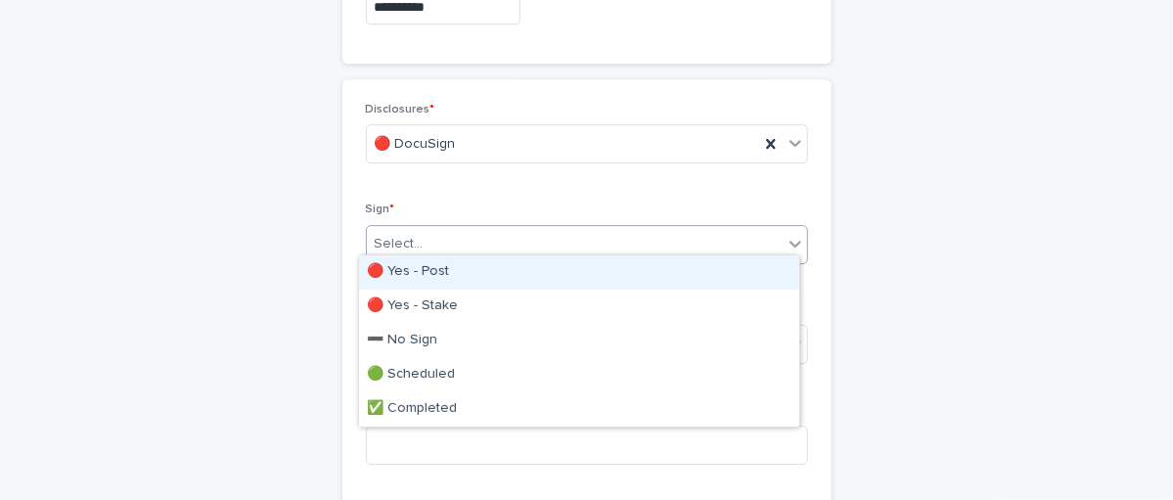
click at [429, 237] on div "Select..." at bounding box center [575, 244] width 416 height 32
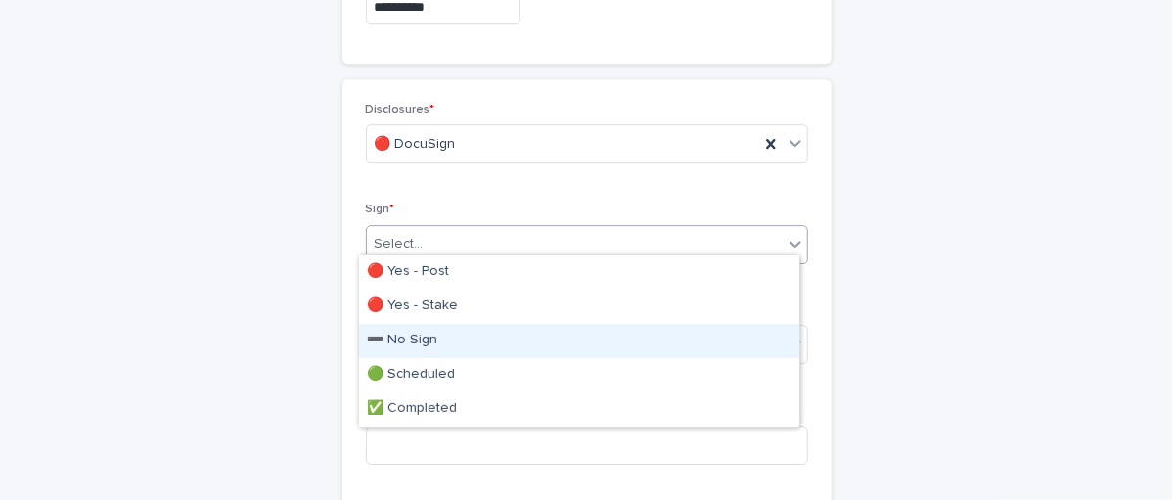
click at [405, 342] on div "➖ No Sign" at bounding box center [579, 341] width 440 height 34
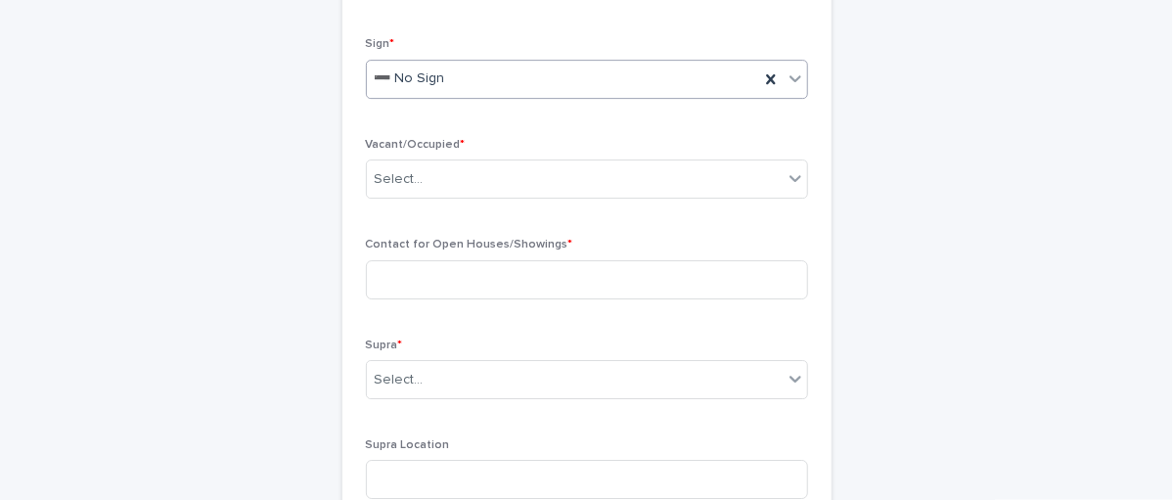
scroll to position [2772, 0]
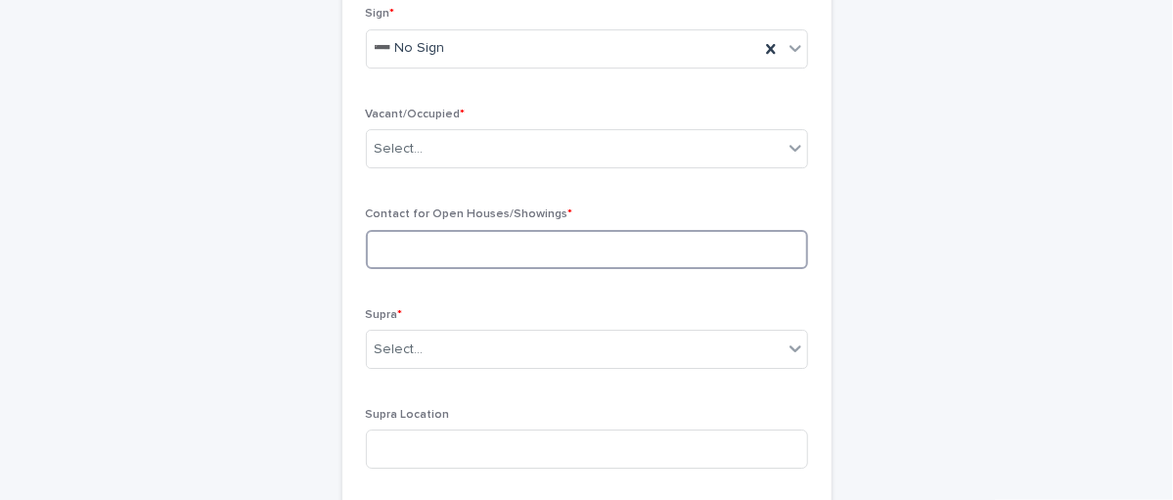
click at [453, 240] on input at bounding box center [587, 249] width 442 height 39
type input "*"
type input "***"
click at [431, 334] on div "Select..." at bounding box center [575, 350] width 416 height 32
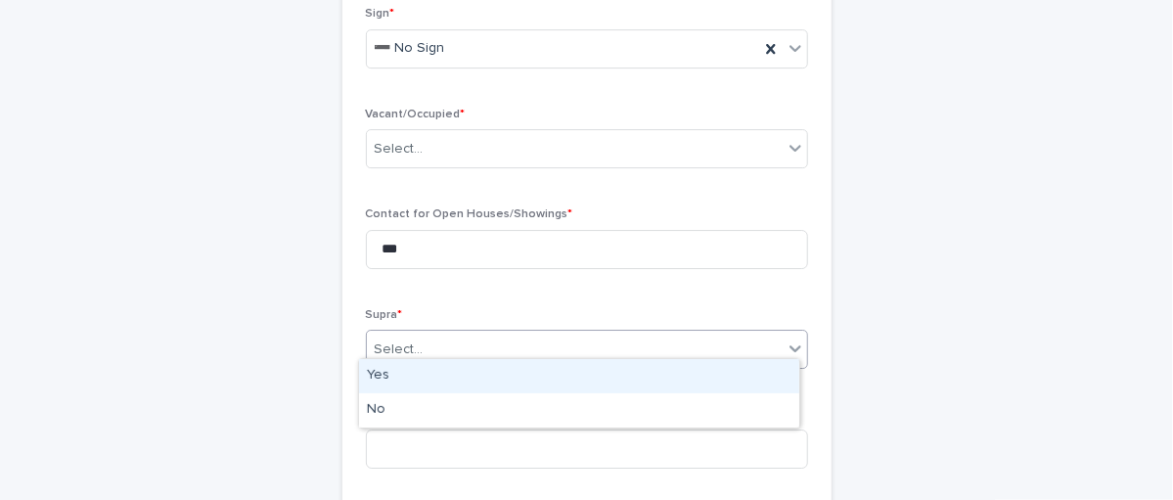
click at [380, 379] on div "Yes" at bounding box center [579, 376] width 440 height 34
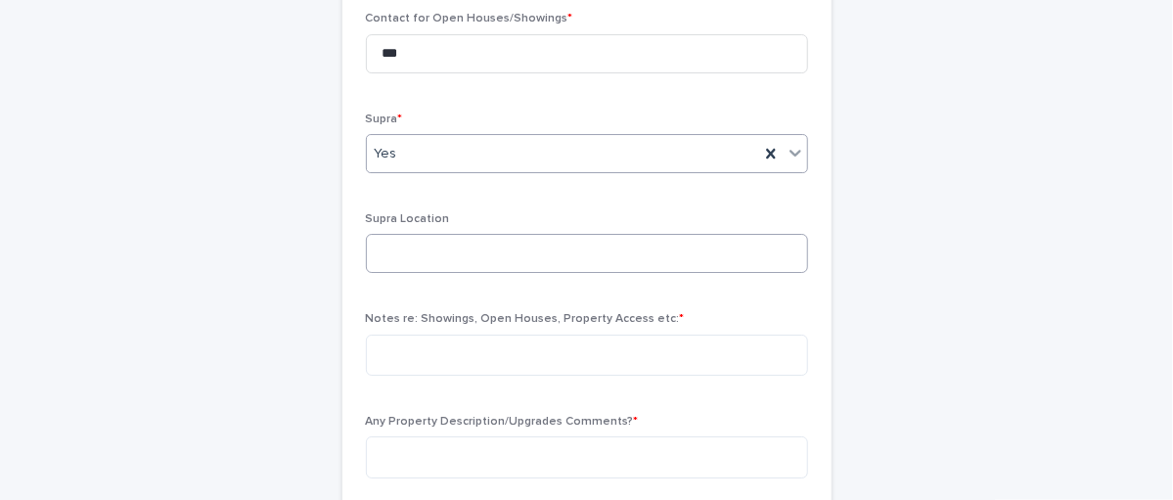
scroll to position [3064, 0]
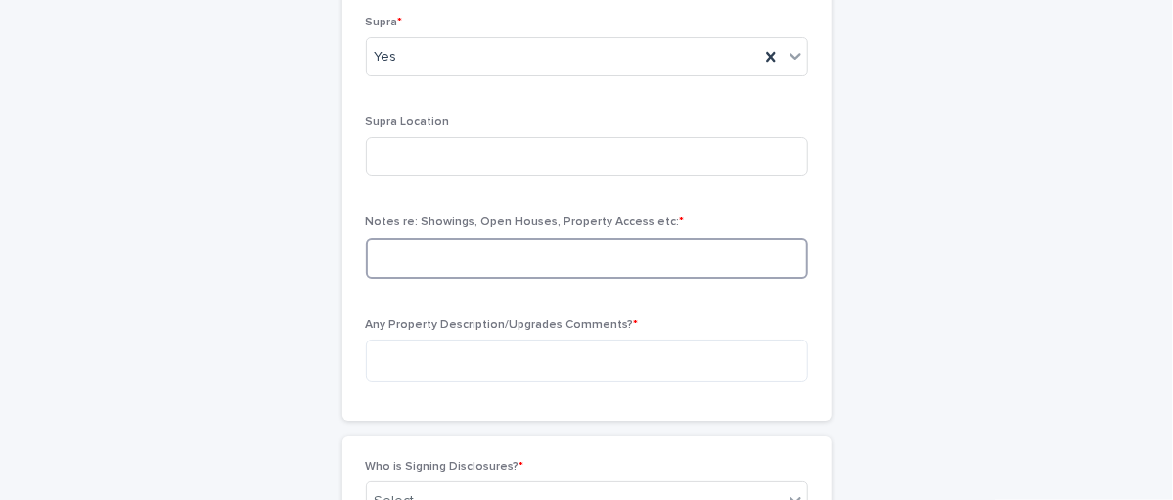
click at [425, 248] on textarea at bounding box center [587, 258] width 442 height 41
type textarea "***"
click at [408, 354] on textarea at bounding box center [587, 359] width 442 height 41
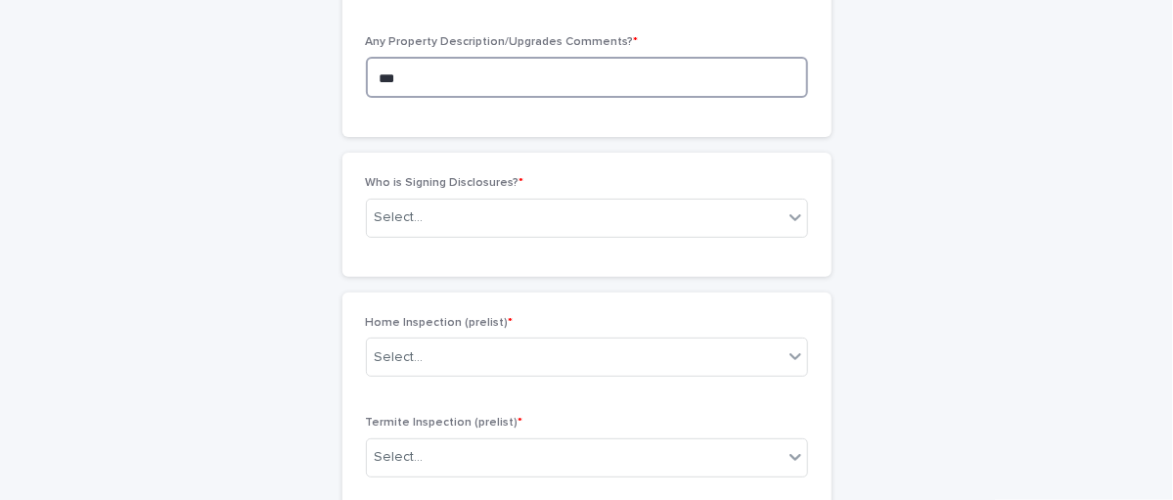
scroll to position [3359, 0]
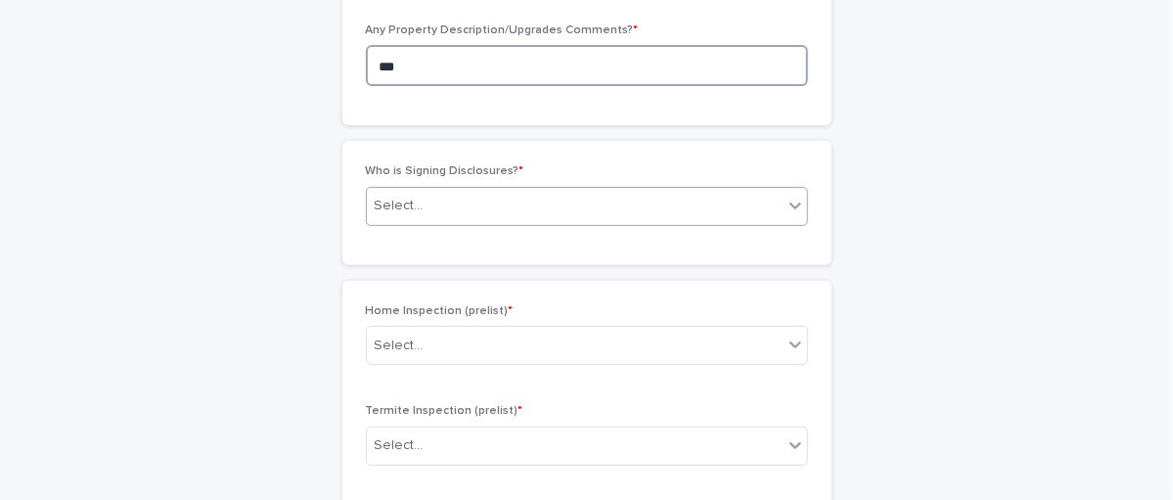
type textarea "***"
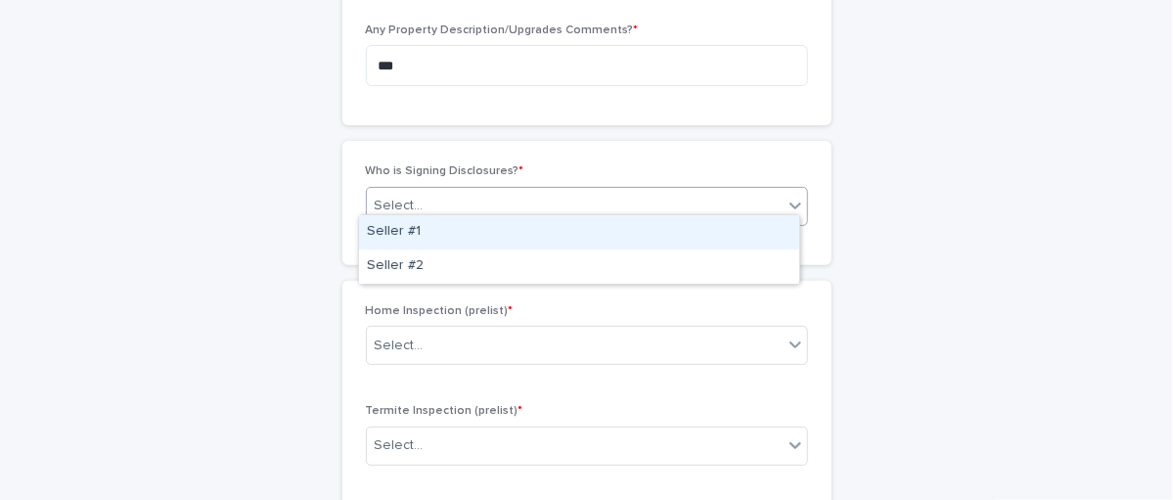
click at [429, 198] on div "Select..." at bounding box center [575, 206] width 416 height 32
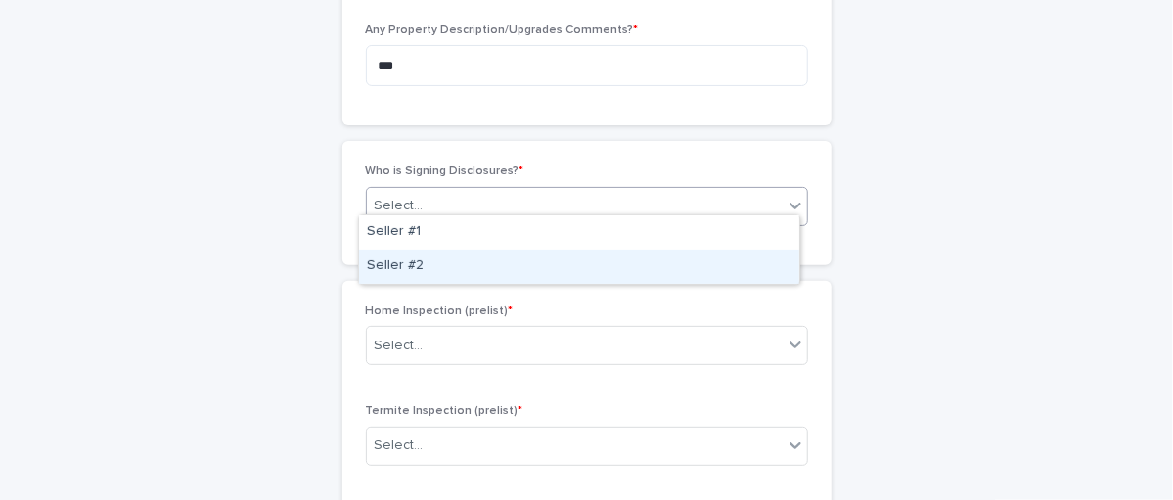
drag, startPoint x: 394, startPoint y: 261, endPoint x: 381, endPoint y: 257, distance: 13.3
click at [390, 258] on div "Seller #2" at bounding box center [579, 266] width 440 height 34
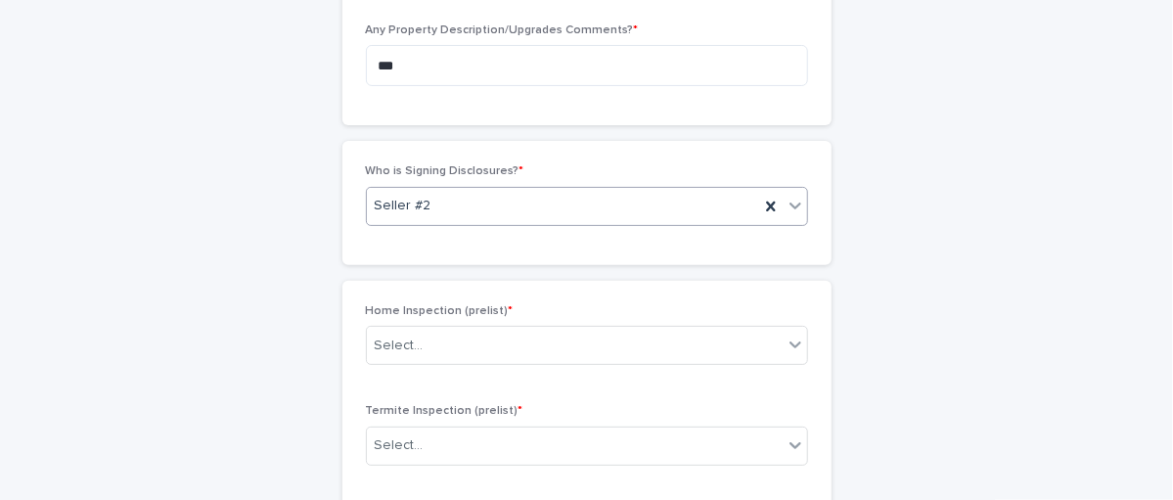
scroll to position [3456, 0]
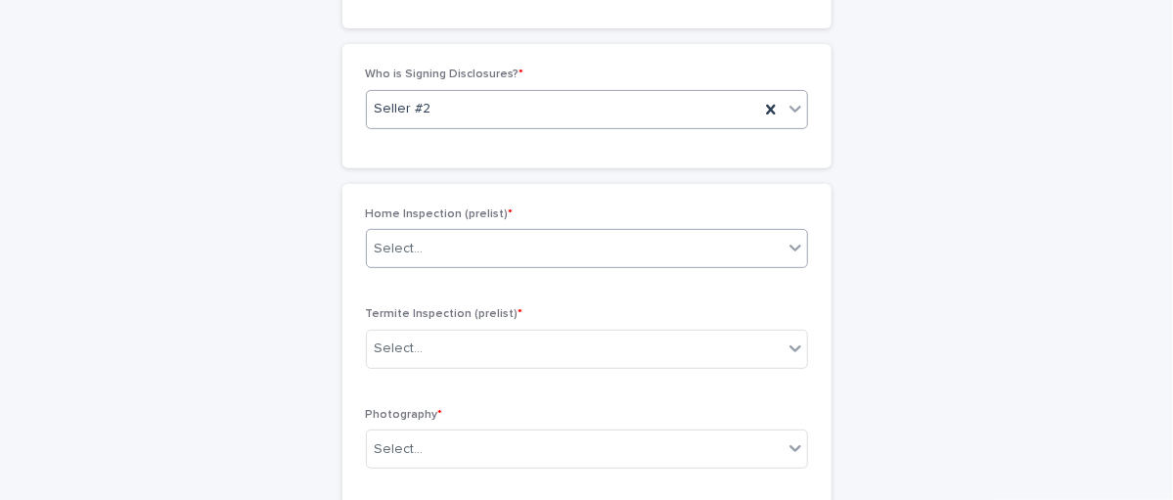
click at [409, 247] on div "Select..." at bounding box center [575, 249] width 416 height 32
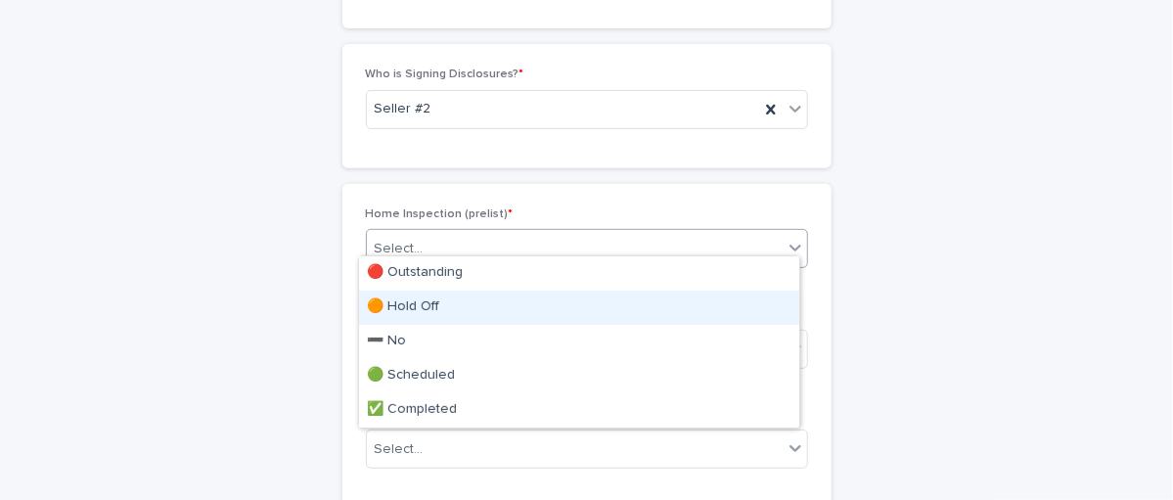
click at [405, 301] on div "🟠 Hold Off" at bounding box center [579, 308] width 440 height 34
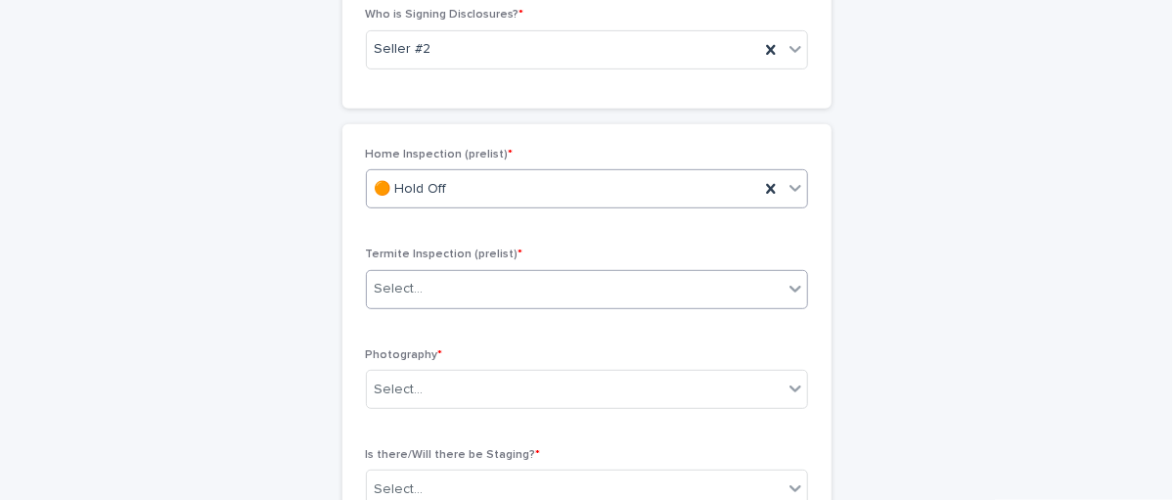
scroll to position [3554, 0]
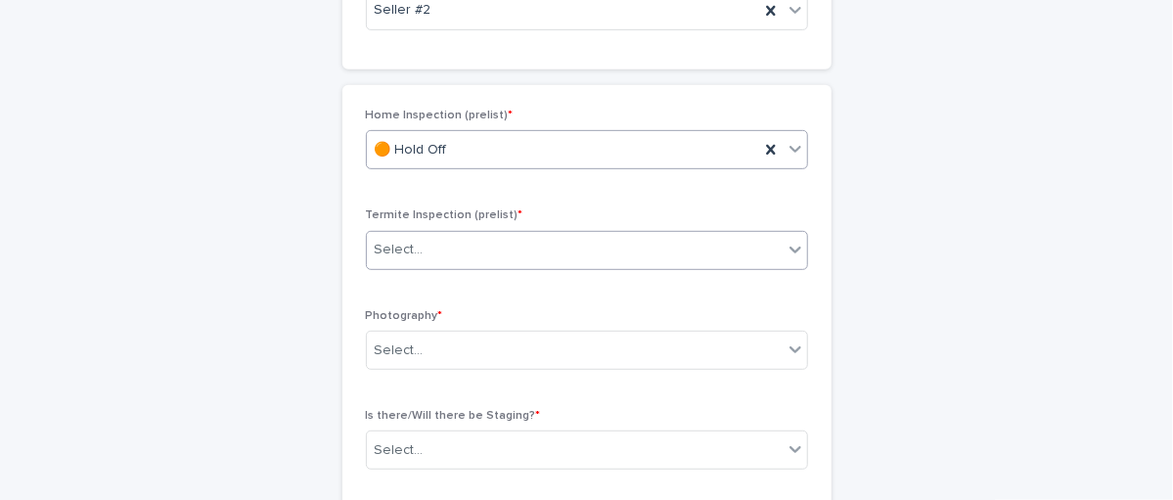
click at [519, 234] on div "Select..." at bounding box center [575, 250] width 416 height 32
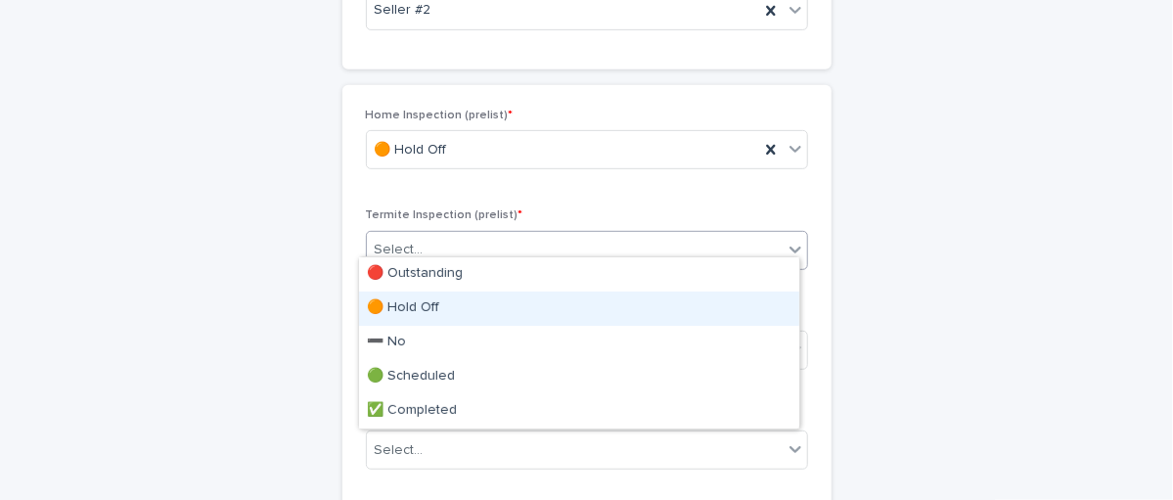
click at [415, 308] on div "🟠 Hold Off" at bounding box center [579, 308] width 440 height 34
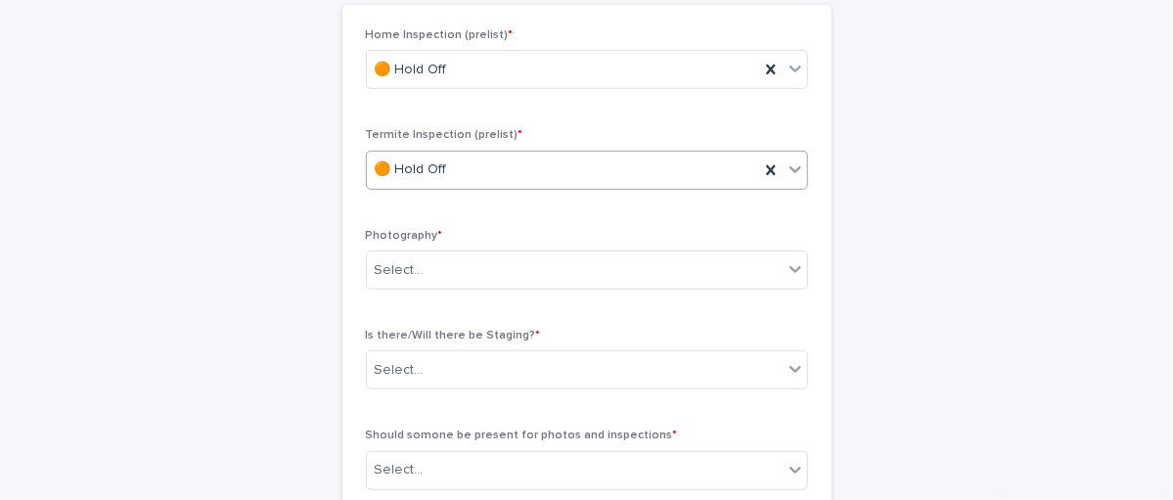
scroll to position [3651, 0]
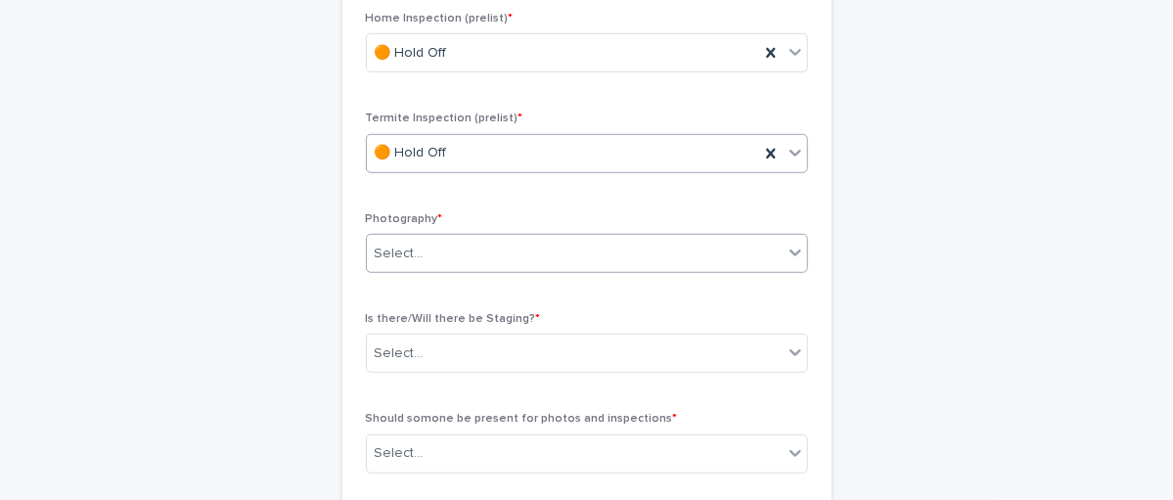
click at [526, 238] on div "Select..." at bounding box center [575, 254] width 416 height 32
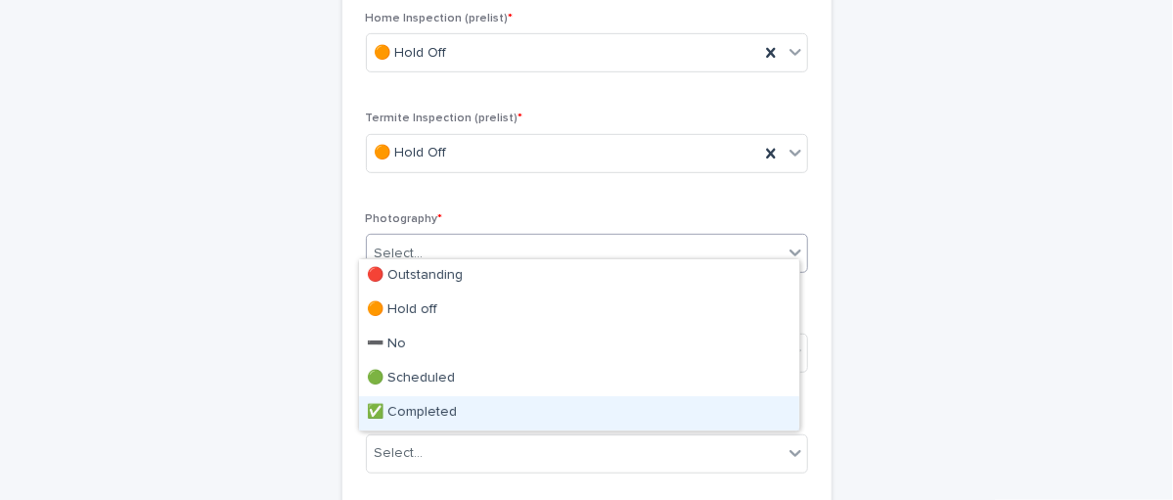
click at [393, 420] on div "✅ Completed" at bounding box center [579, 413] width 440 height 34
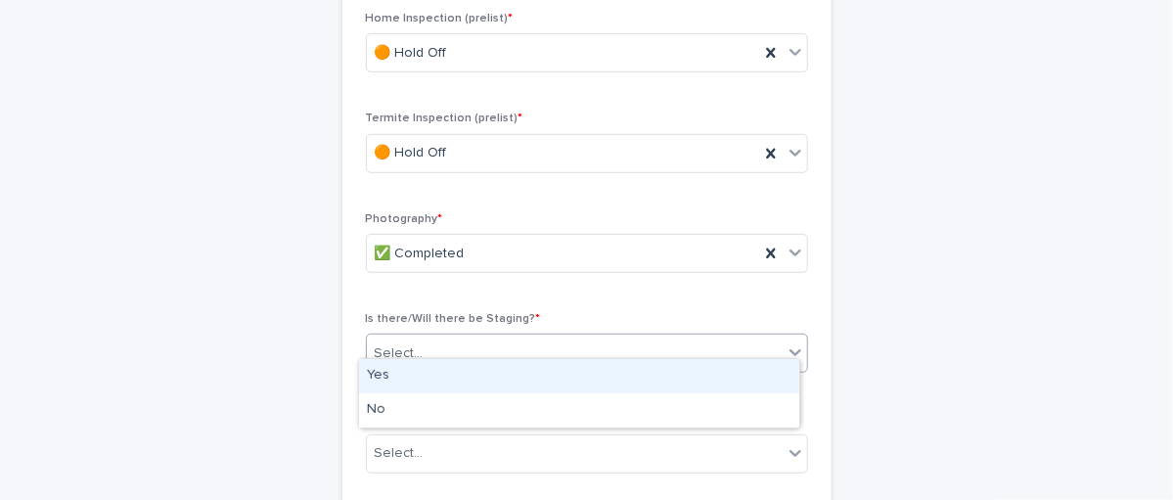
click at [457, 338] on div "Select..." at bounding box center [575, 353] width 416 height 32
click at [398, 381] on div "Yes" at bounding box center [579, 376] width 440 height 34
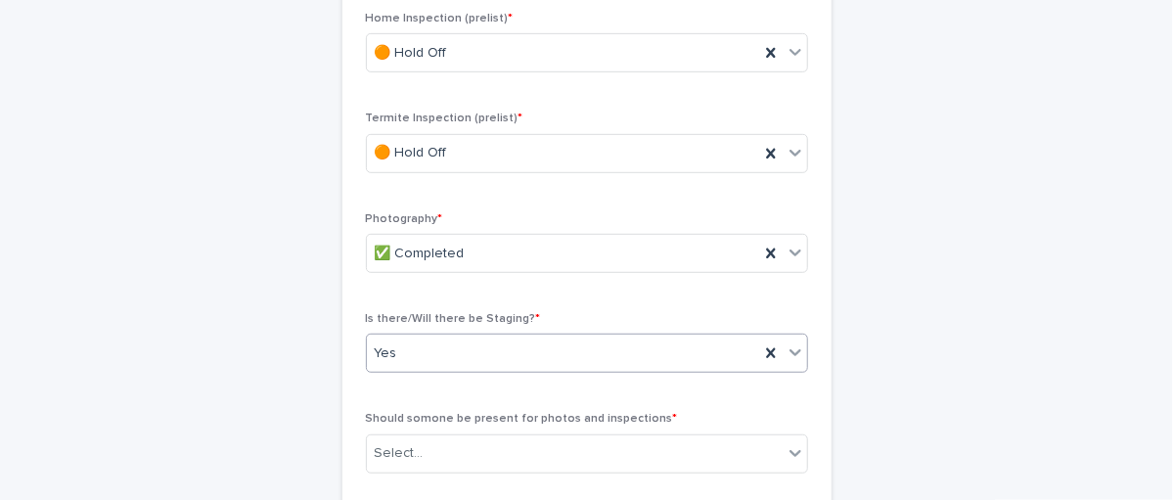
scroll to position [3847, 0]
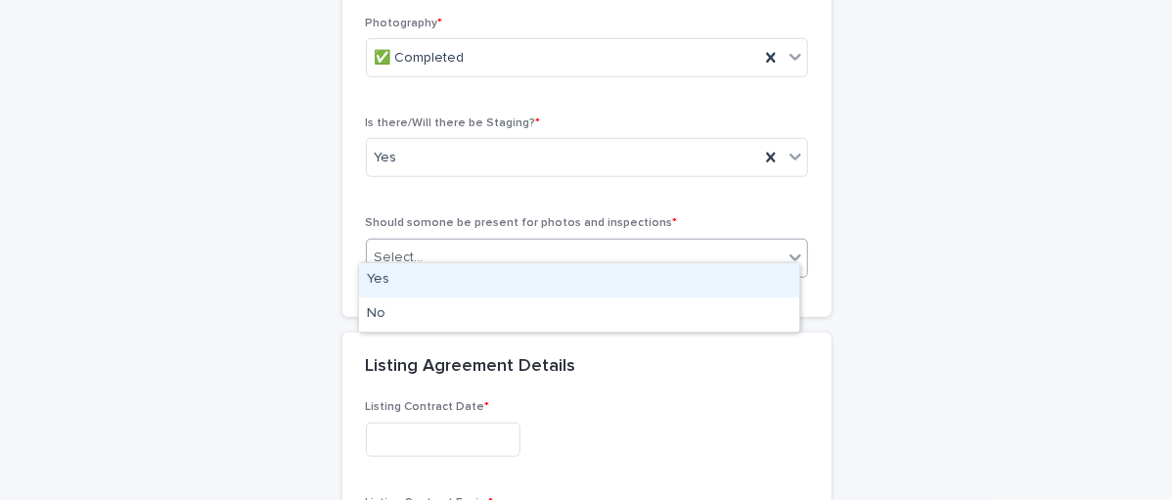
click at [521, 249] on div "Select..." at bounding box center [575, 258] width 416 height 32
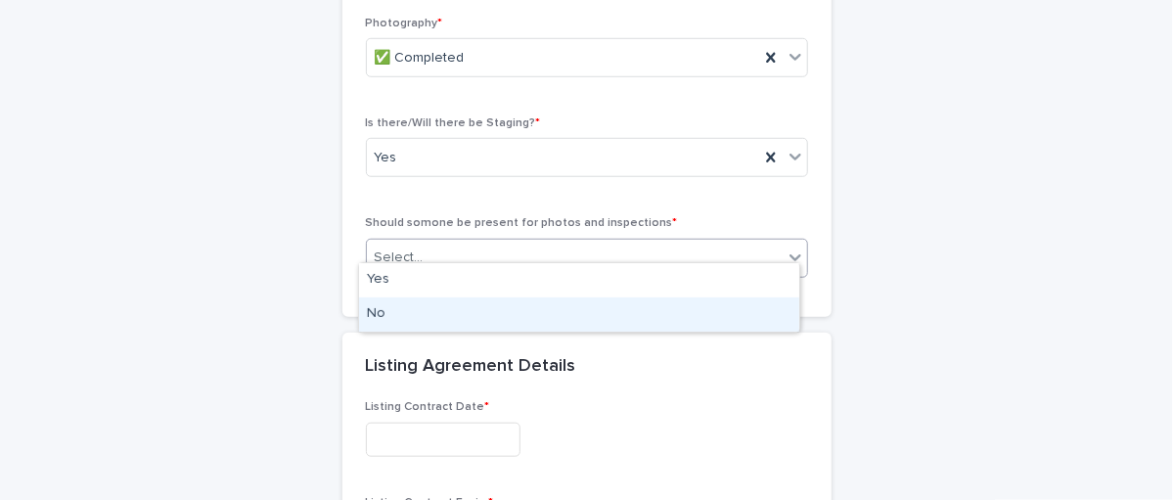
click at [393, 311] on div "No" at bounding box center [579, 314] width 440 height 34
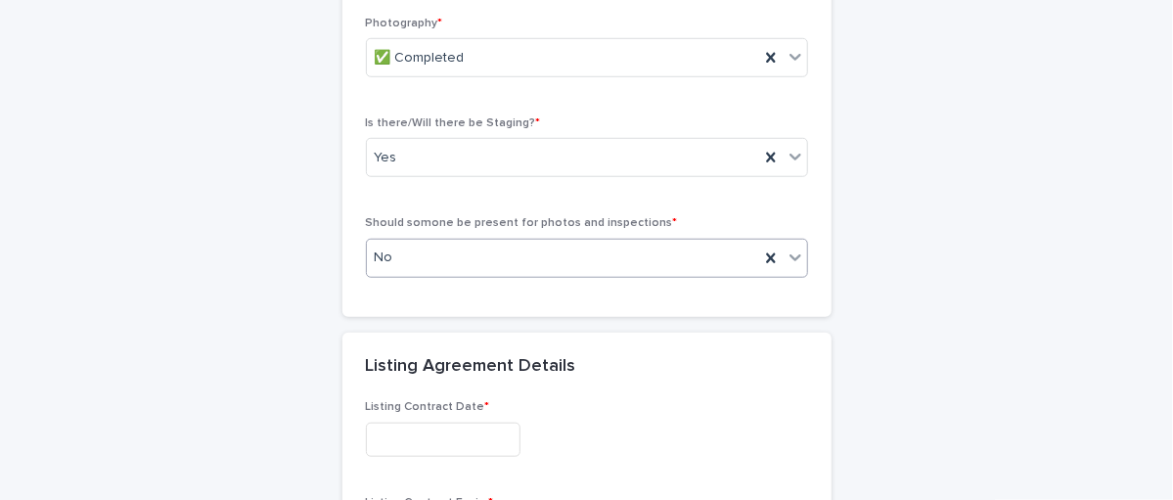
scroll to position [4043, 0]
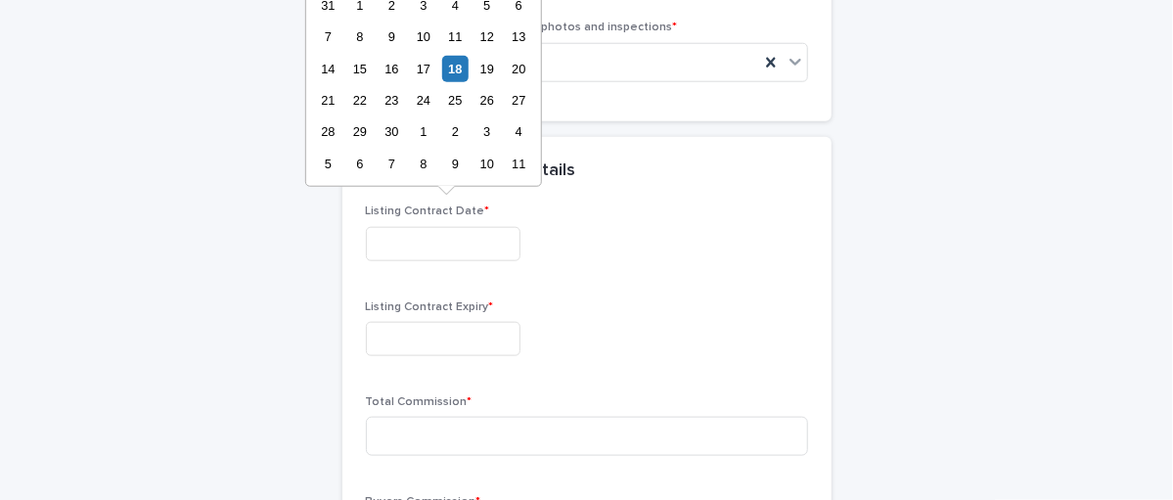
click at [422, 229] on input "text" at bounding box center [443, 244] width 155 height 34
click at [423, 64] on div "17" at bounding box center [423, 68] width 26 height 26
type input "**********"
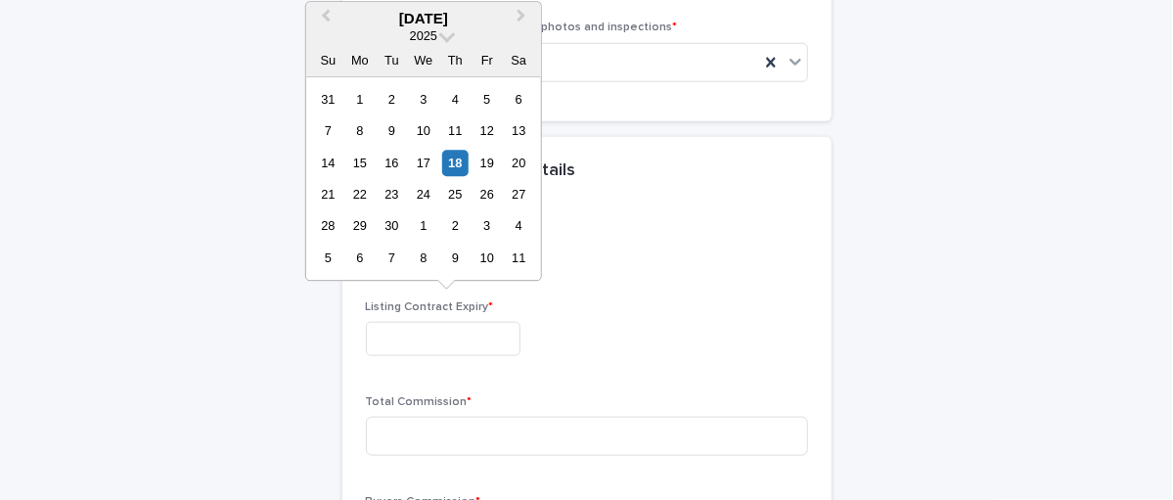
click at [404, 322] on input "text" at bounding box center [443, 339] width 155 height 34
click at [521, 11] on span "Next Month" at bounding box center [521, 18] width 0 height 26
click at [521, 12] on span "Next Month" at bounding box center [521, 18] width 0 height 26
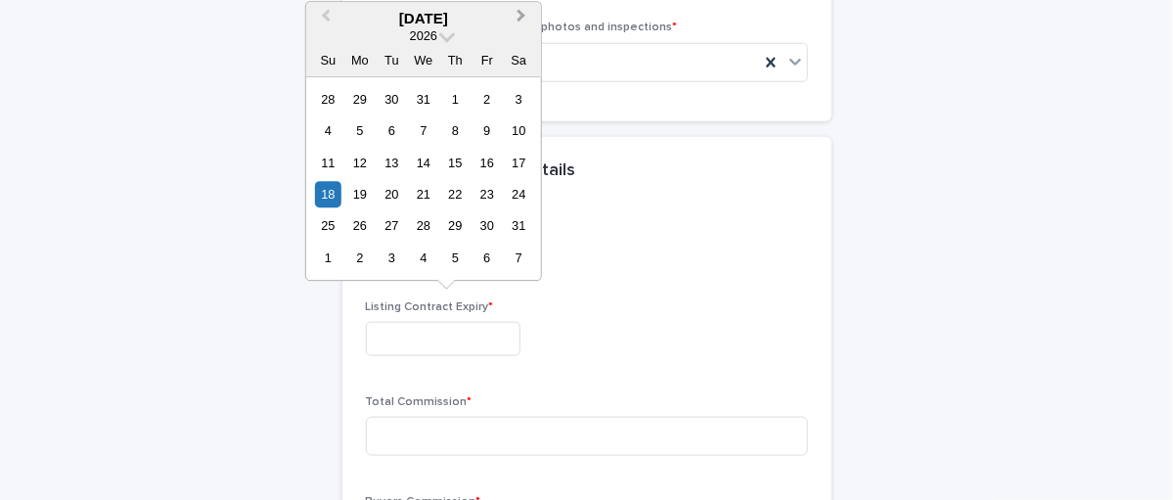
click at [521, 12] on span "Next Month" at bounding box center [521, 18] width 0 height 26
click at [521, 18] on span "Next Month" at bounding box center [521, 18] width 0 height 26
click at [391, 156] on div "17" at bounding box center [392, 163] width 26 height 26
type input "**********"
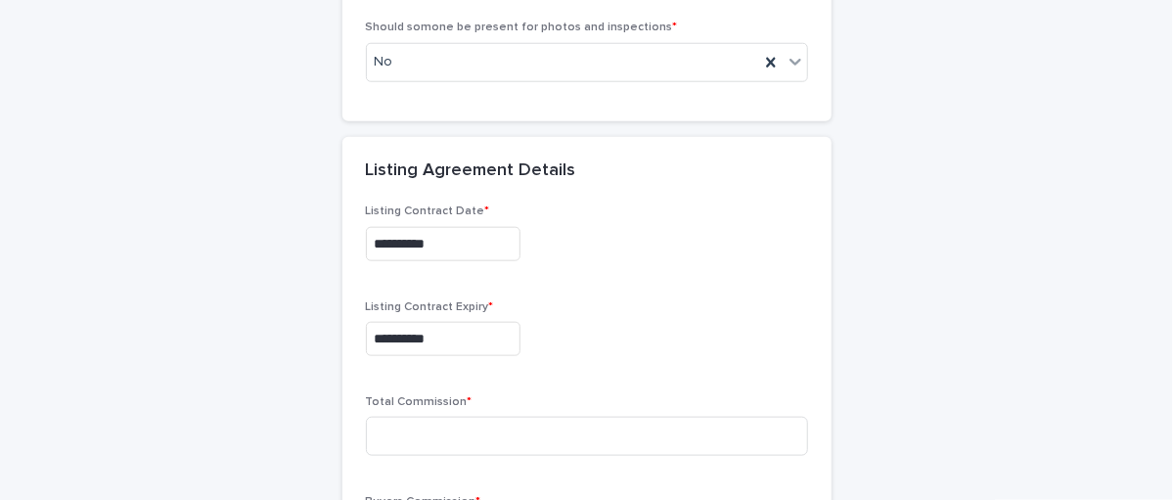
scroll to position [4238, 0]
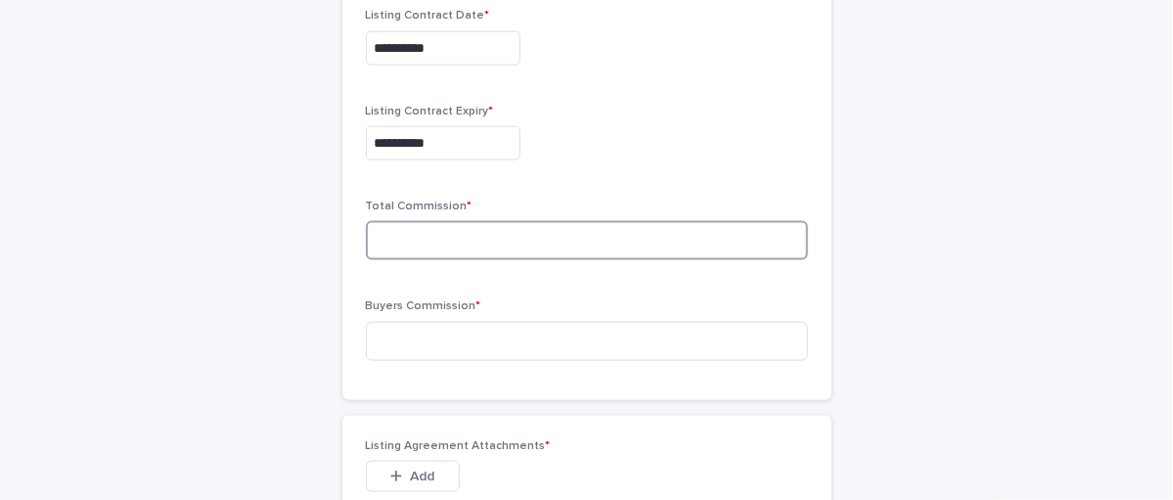
click at [455, 221] on input at bounding box center [587, 240] width 442 height 39
type input "*"
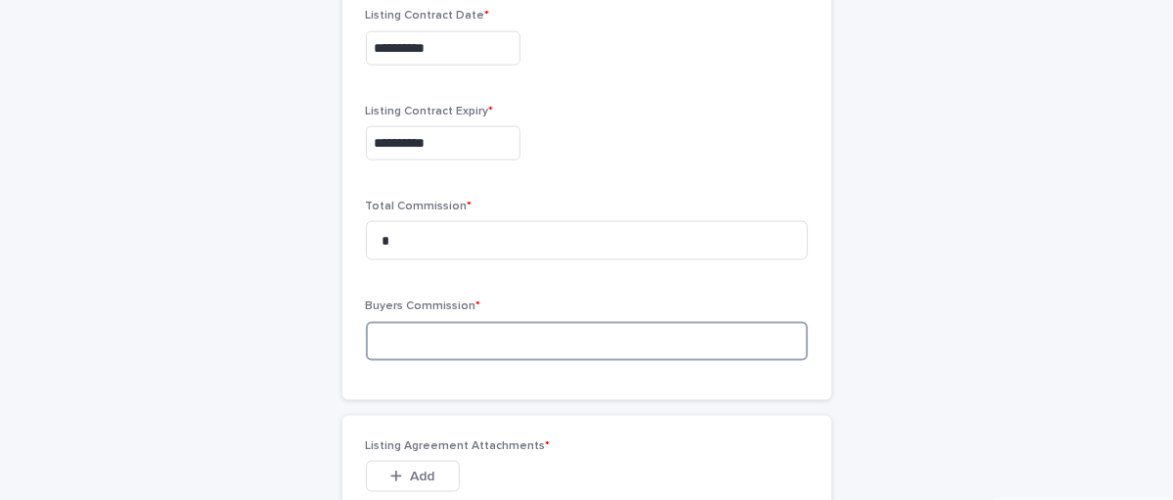
click at [409, 335] on input at bounding box center [587, 341] width 442 height 39
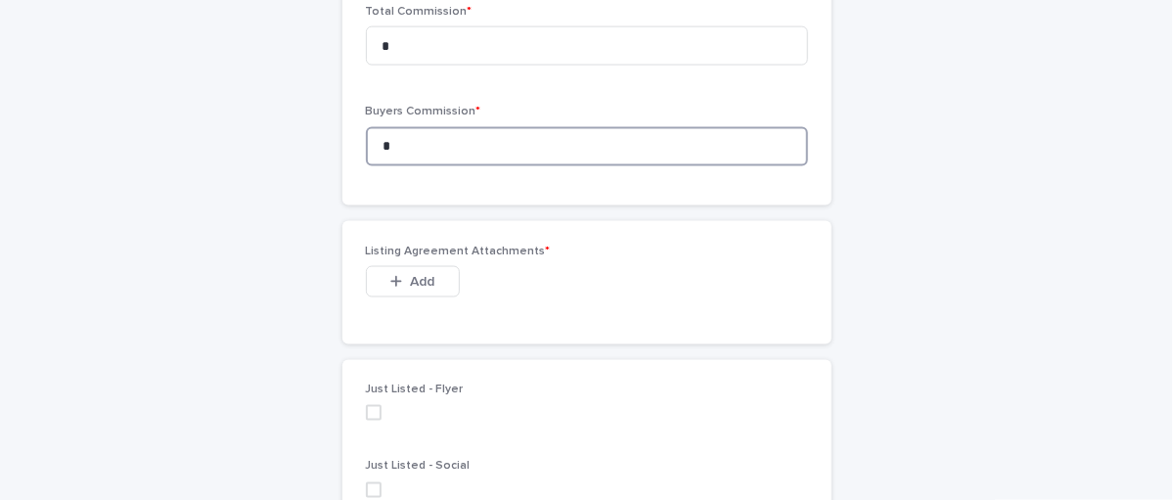
scroll to position [4434, 0]
type input "*"
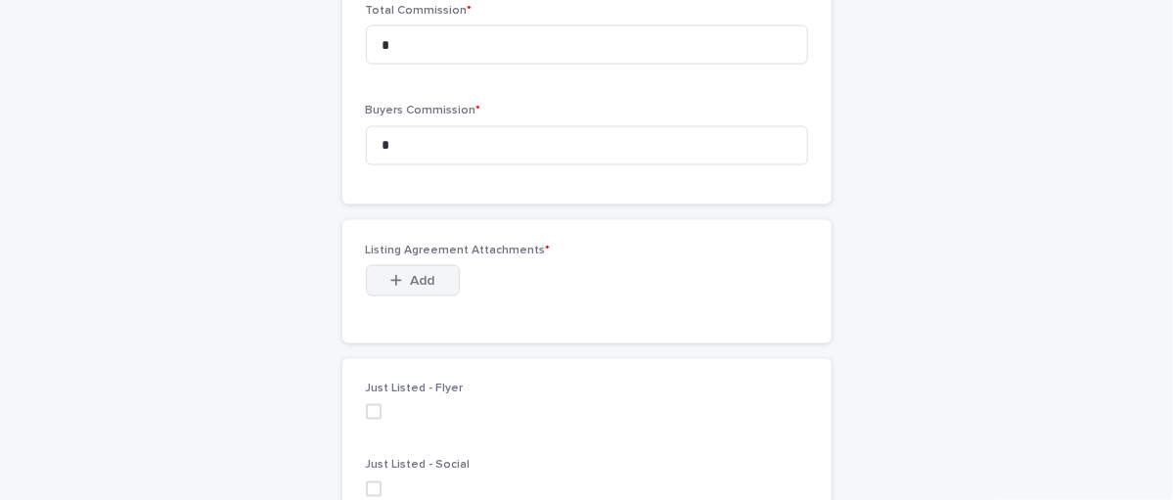
click at [407, 270] on button "Add" at bounding box center [413, 280] width 94 height 31
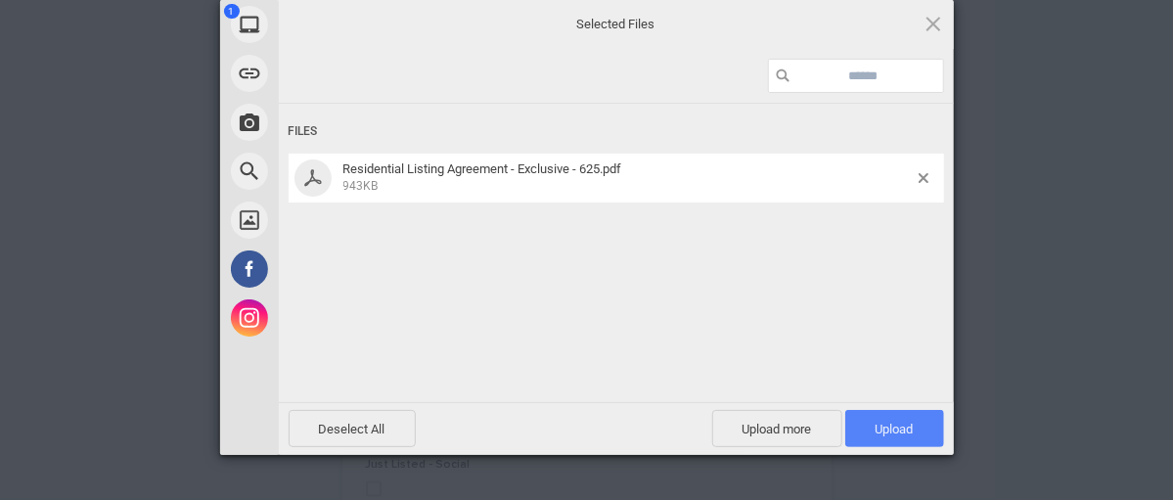
click at [897, 428] on span "Upload 1" at bounding box center [894, 429] width 38 height 15
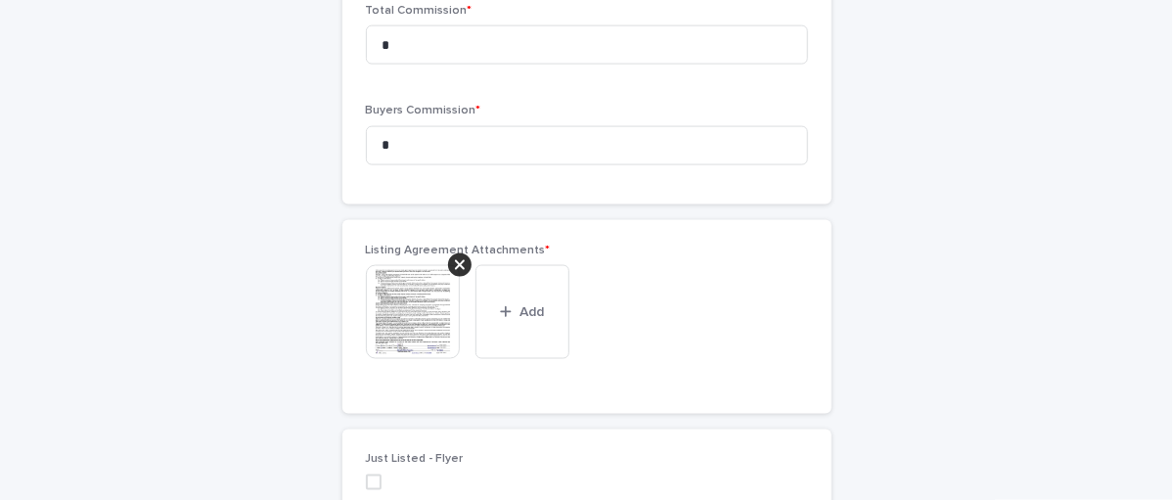
scroll to position [4728, 0]
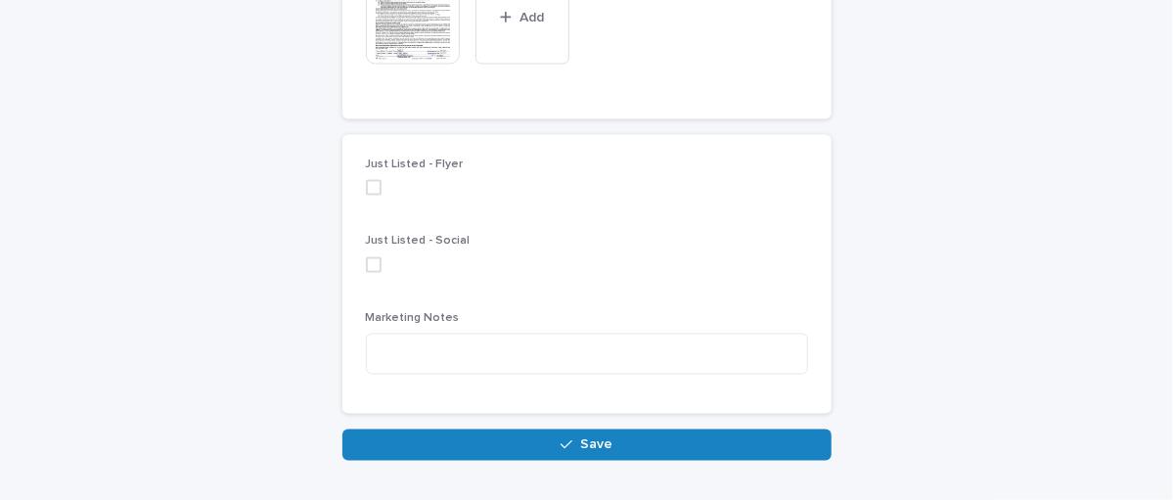
click at [582, 438] on span "Save" at bounding box center [596, 445] width 32 height 14
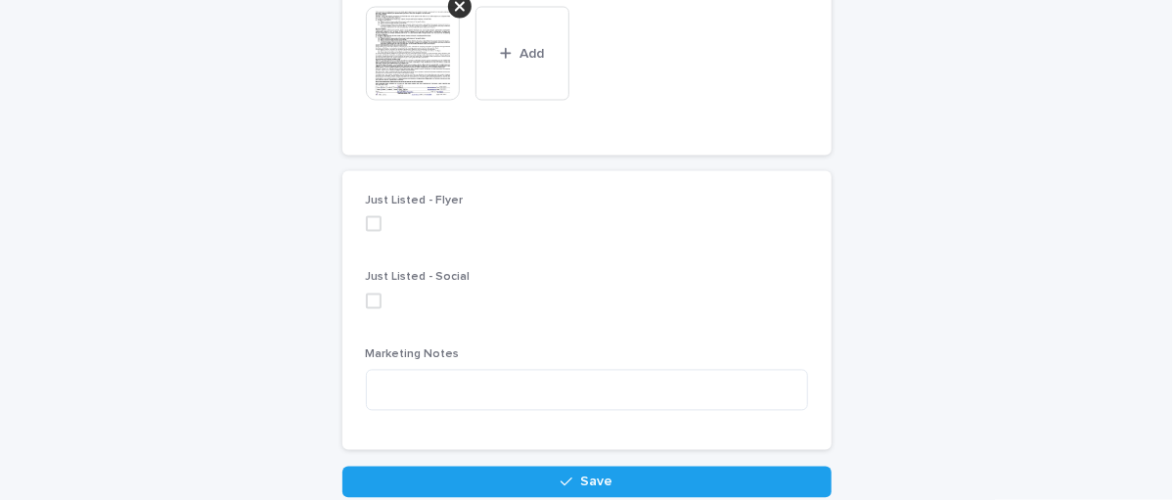
scroll to position [2870, 0]
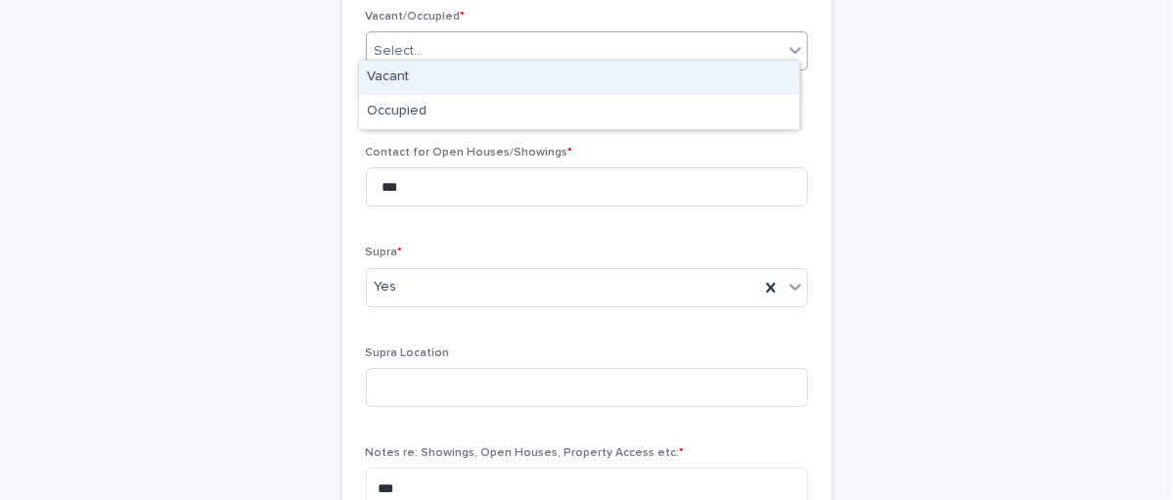
click at [453, 47] on div "Select..." at bounding box center [575, 51] width 416 height 32
click at [392, 76] on div "Vacant" at bounding box center [579, 78] width 440 height 34
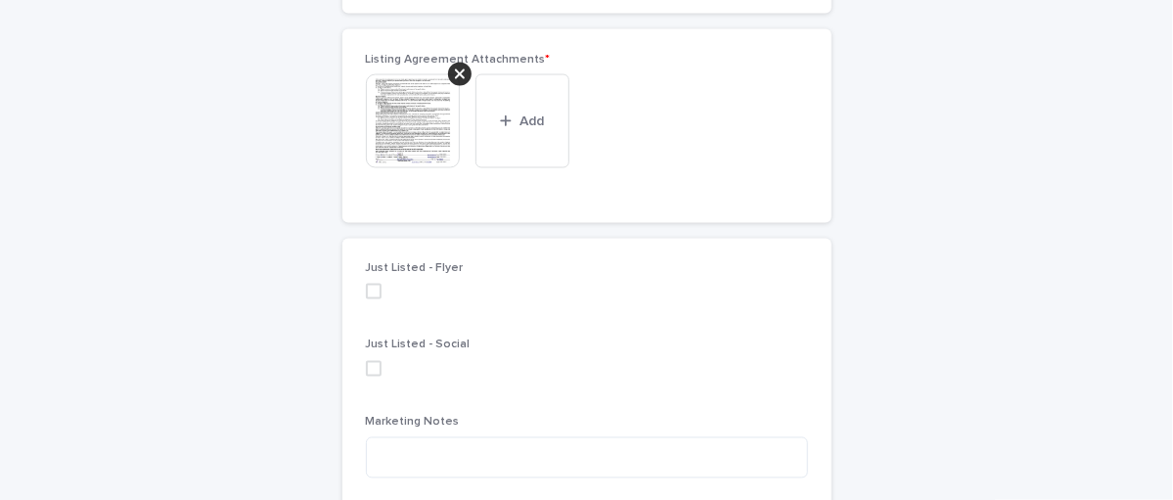
scroll to position [4841, 0]
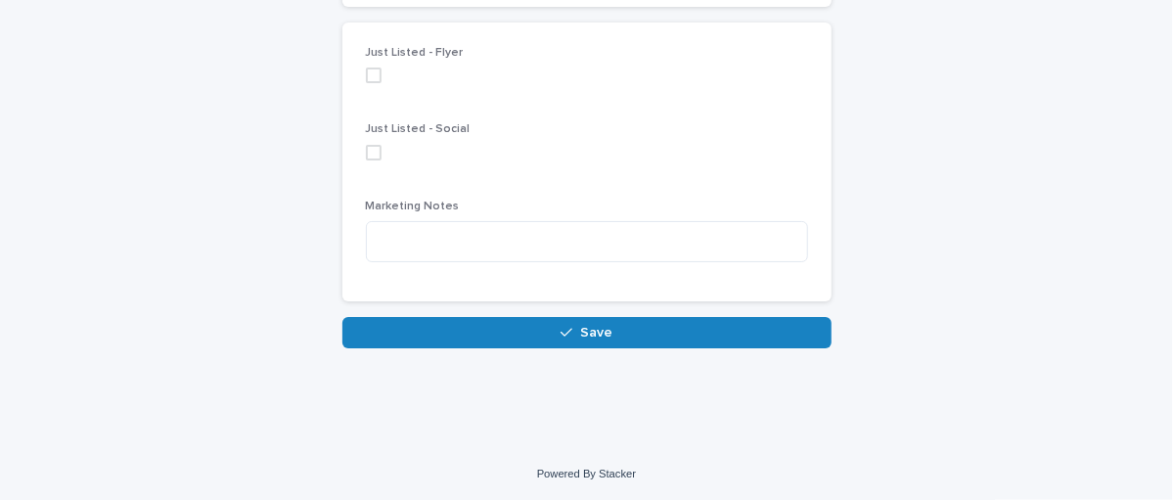
click at [587, 326] on span "Save" at bounding box center [596, 333] width 32 height 14
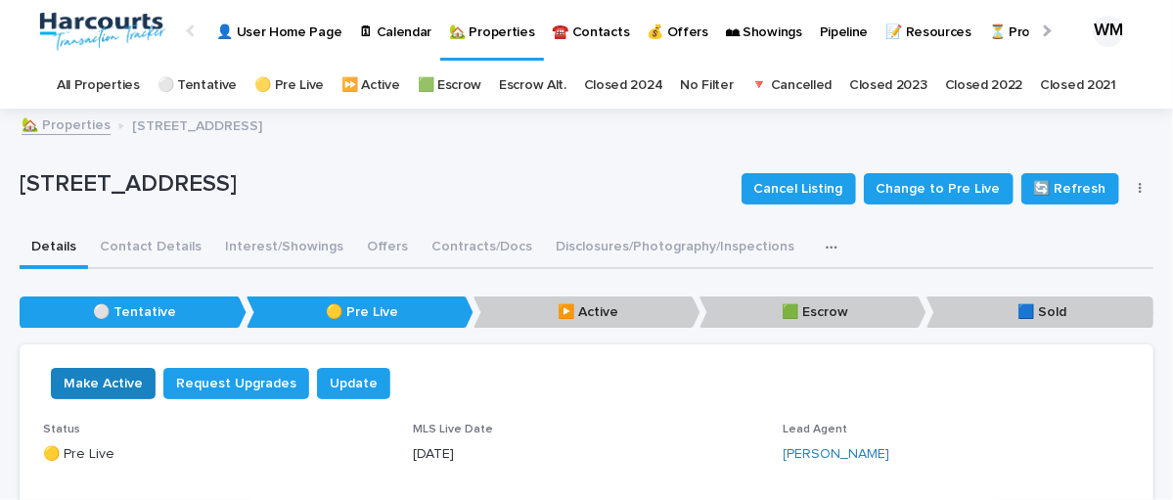
click at [118, 380] on span "Make Active" at bounding box center [103, 384] width 79 height 20
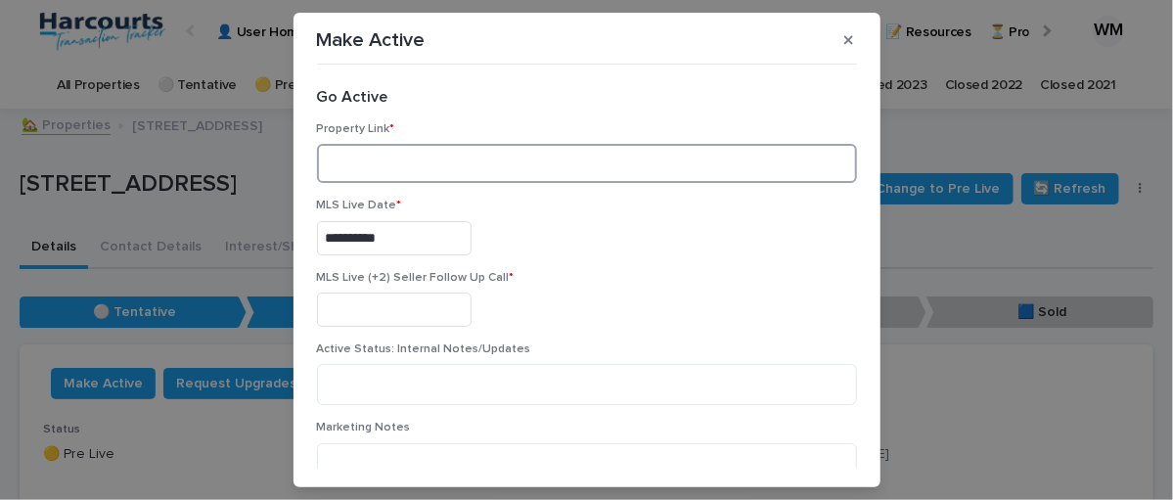
click at [437, 157] on input at bounding box center [587, 163] width 540 height 39
paste input "**********"
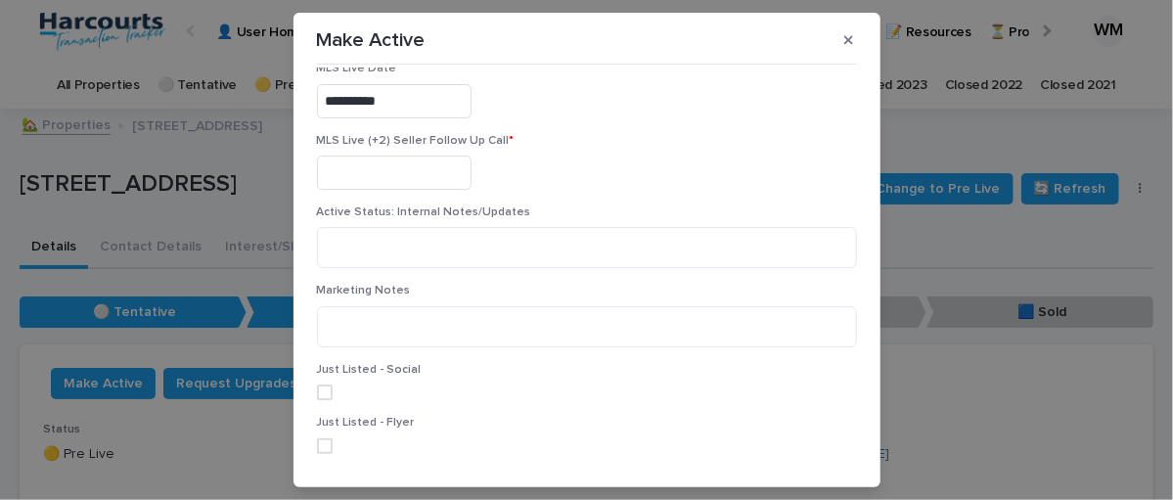
scroll to position [196, 0]
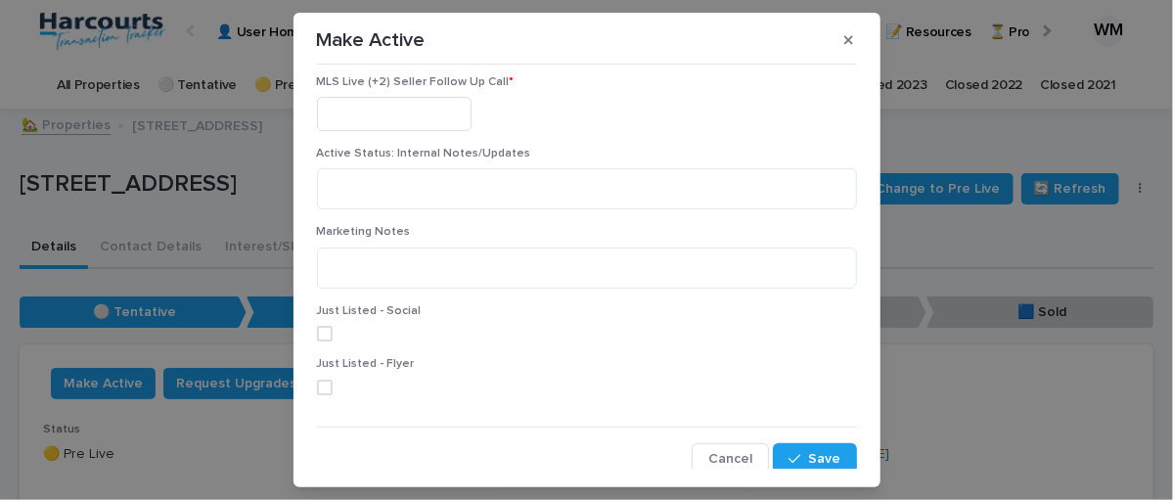
type input "**********"
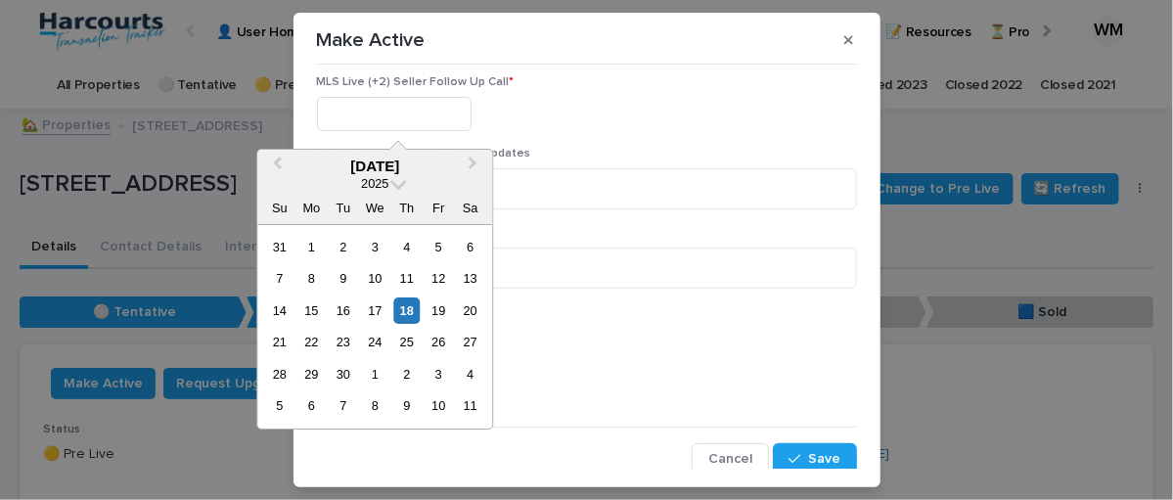
click at [402, 107] on input "text" at bounding box center [394, 114] width 155 height 34
click at [342, 337] on div "23" at bounding box center [343, 343] width 26 height 26
type input "**********"
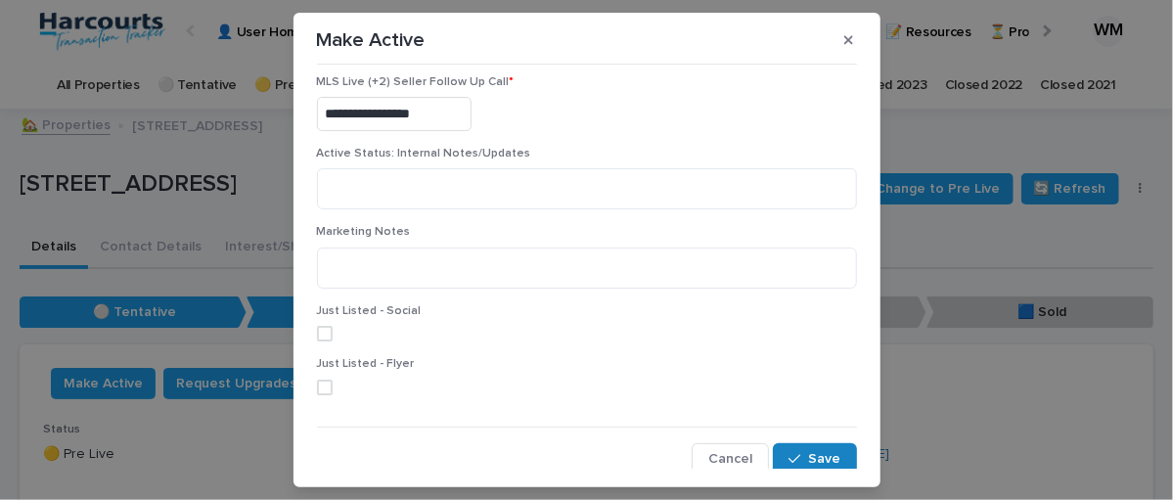
click at [788, 458] on icon "button" at bounding box center [794, 459] width 12 height 14
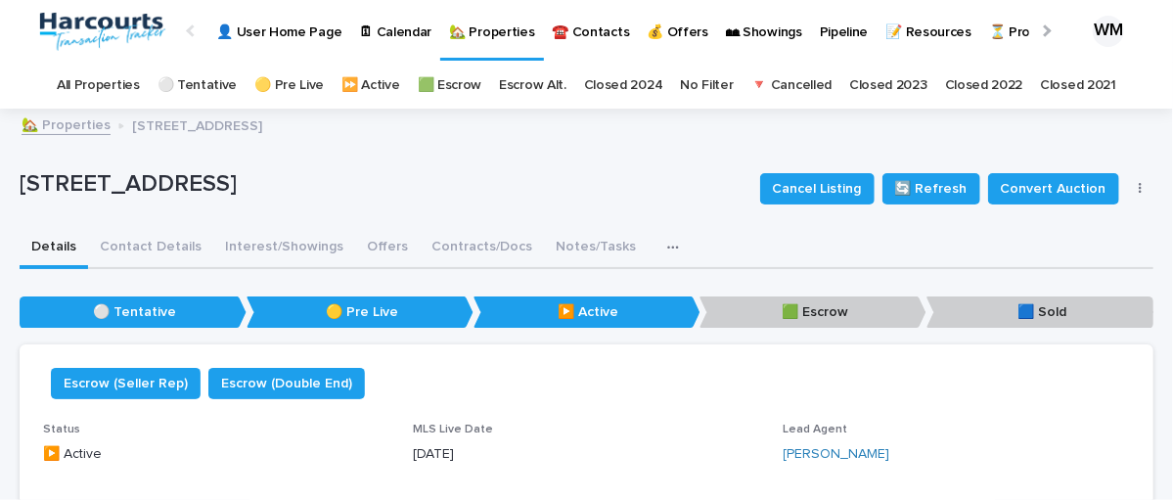
click at [593, 28] on p "☎️ Contacts" at bounding box center [591, 20] width 77 height 41
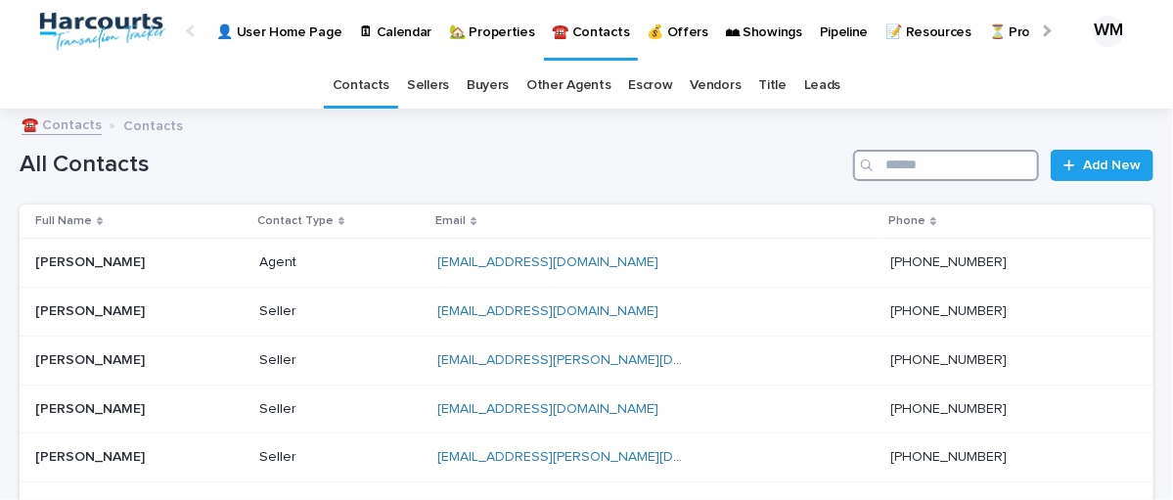
click at [906, 159] on input "Search" at bounding box center [946, 165] width 186 height 31
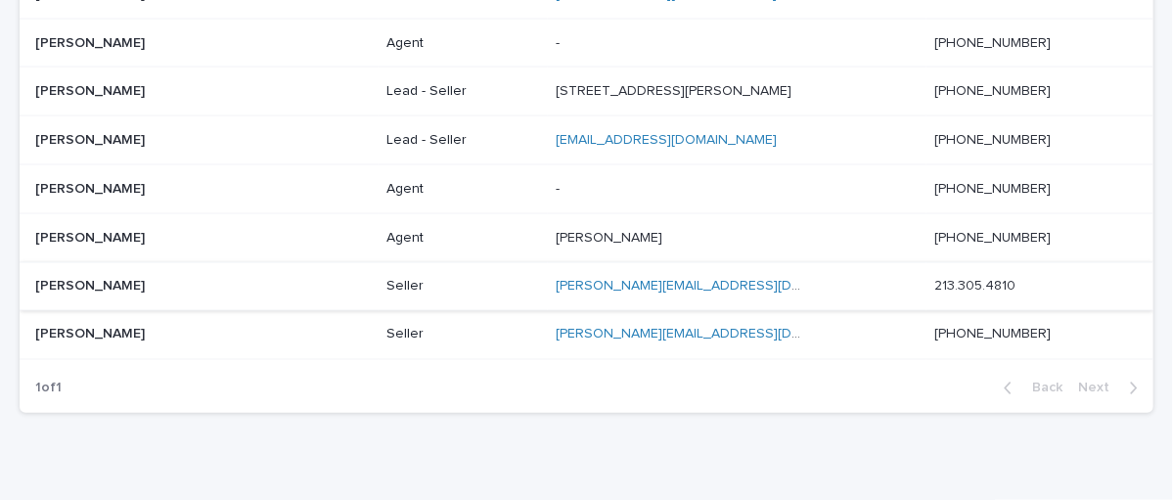
scroll to position [1369, 0]
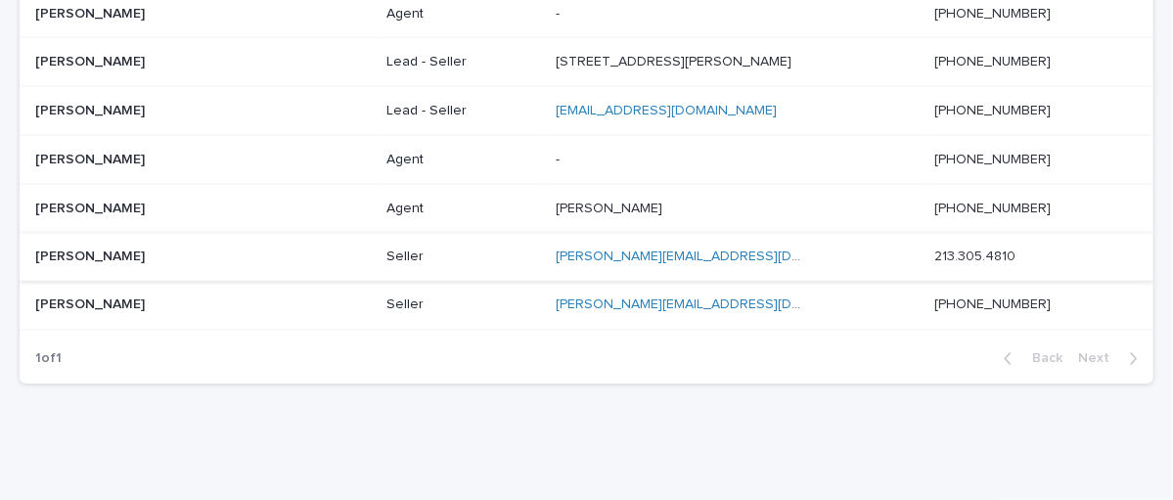
type input "*****"
click at [134, 255] on div "[PERSON_NAME] [PERSON_NAME]" at bounding box center [202, 258] width 335 height 32
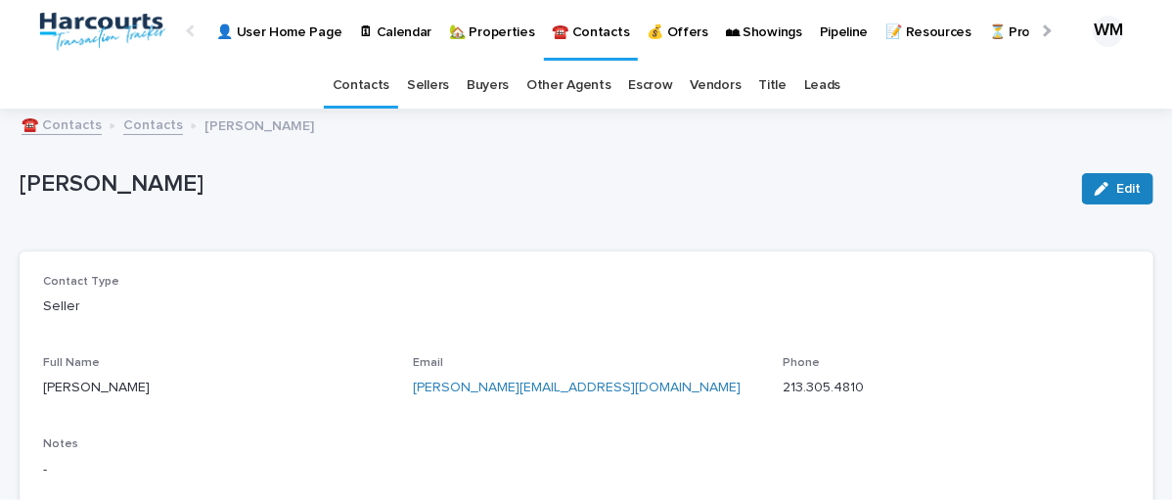
click at [1099, 198] on button "Edit" at bounding box center [1117, 188] width 71 height 31
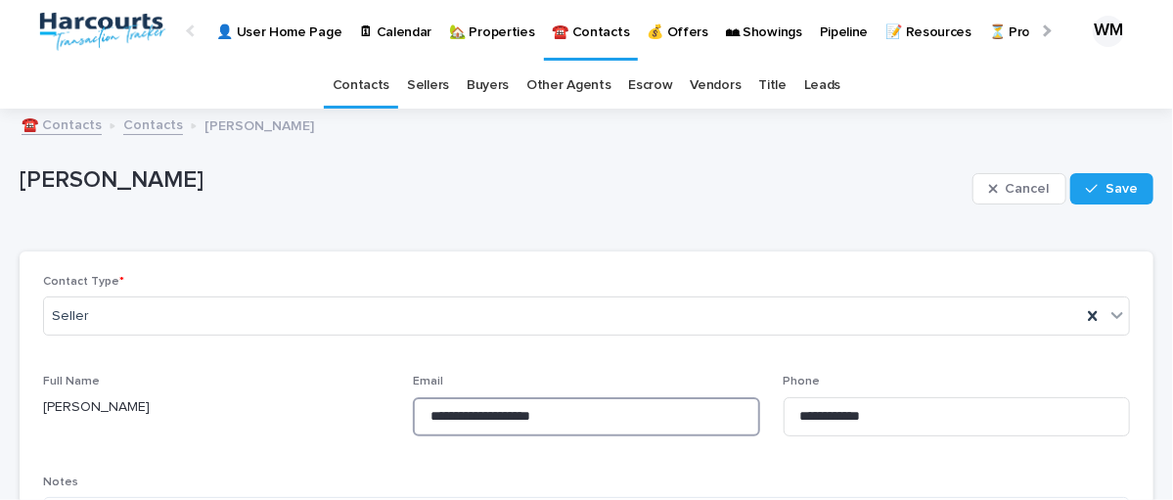
drag, startPoint x: 478, startPoint y: 416, endPoint x: 324, endPoint y: 435, distance: 155.8
paste input "**********"
drag, startPoint x: 516, startPoint y: 411, endPoint x: 284, endPoint y: 433, distance: 233.9
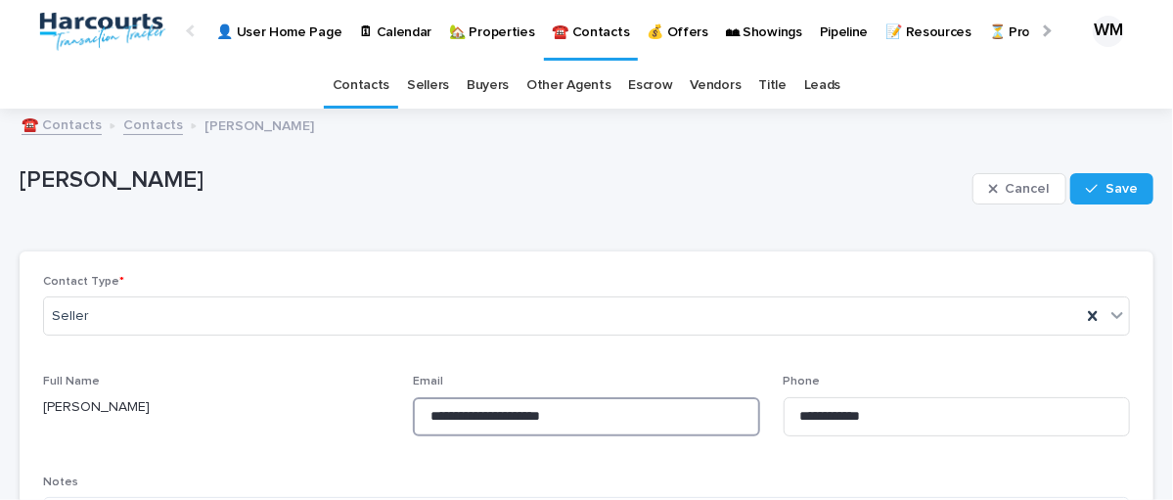
click at [601, 410] on input "**********" at bounding box center [586, 416] width 346 height 39
type input "**********"
click at [1095, 178] on button "Save" at bounding box center [1111, 188] width 83 height 31
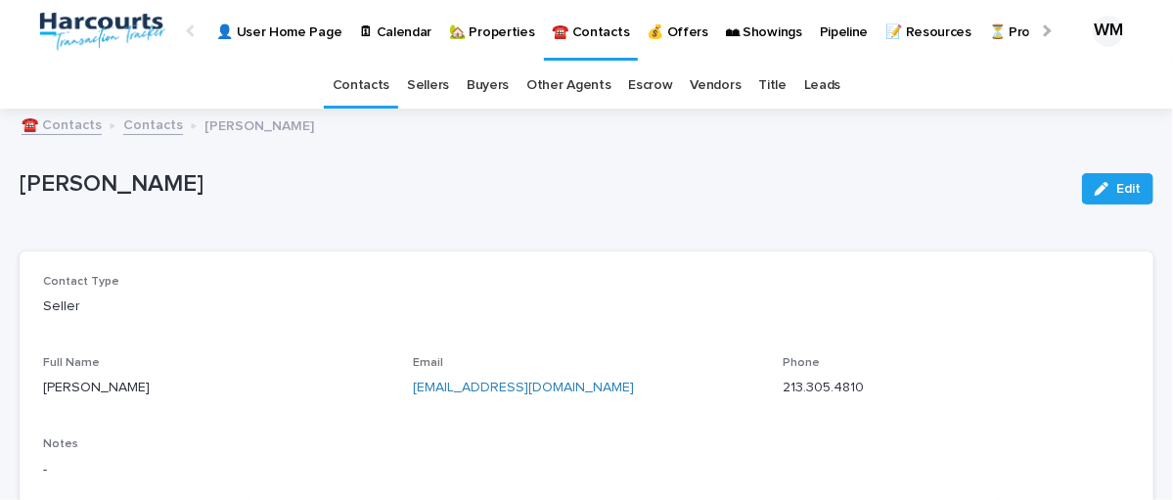
click at [351, 88] on link "Contacts" at bounding box center [362, 86] width 58 height 46
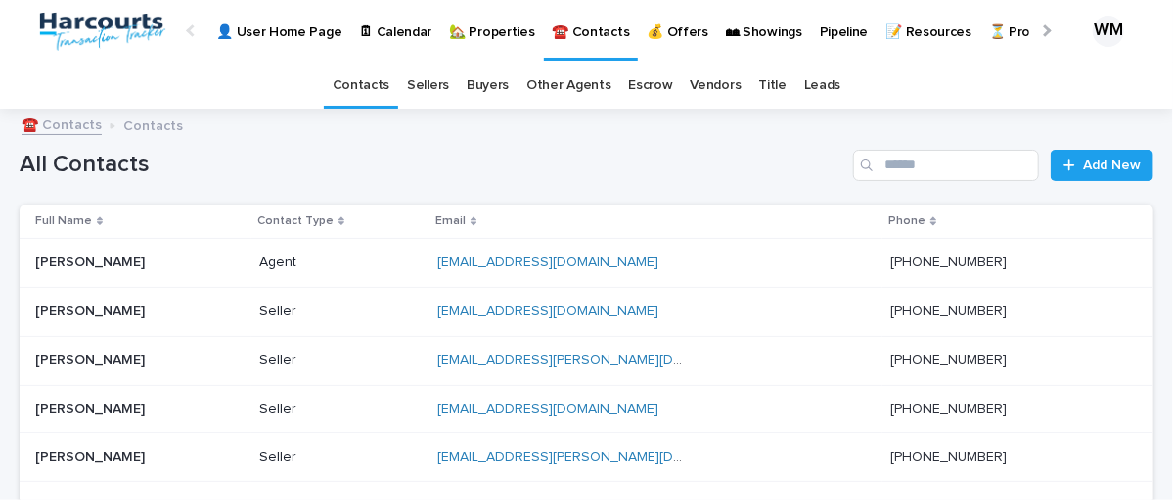
click at [286, 25] on p "👤 User Home Page" at bounding box center [278, 20] width 125 height 41
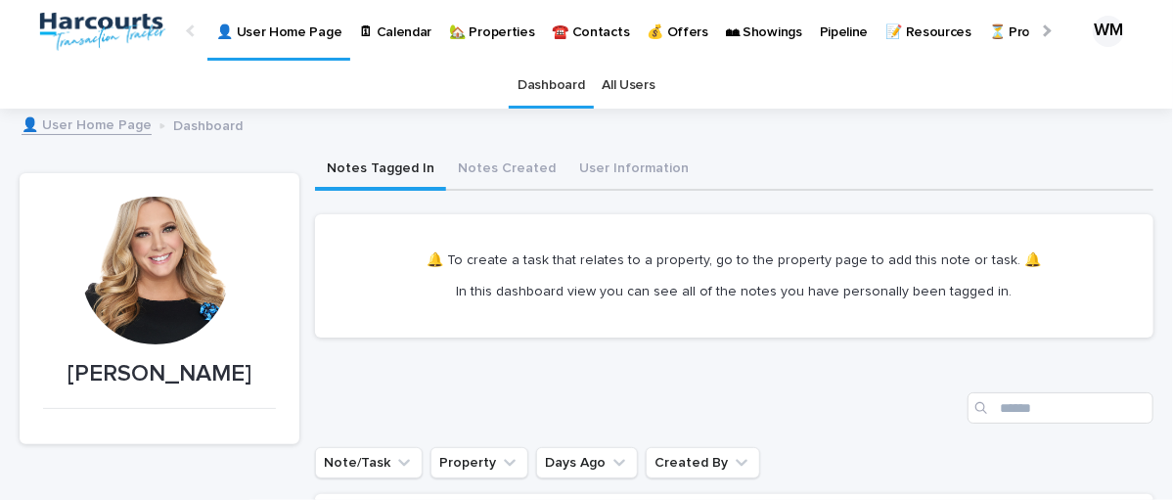
click at [276, 24] on p "👤 User Home Page" at bounding box center [278, 20] width 125 height 41
click at [483, 22] on p "🏡 Properties" at bounding box center [491, 20] width 85 height 41
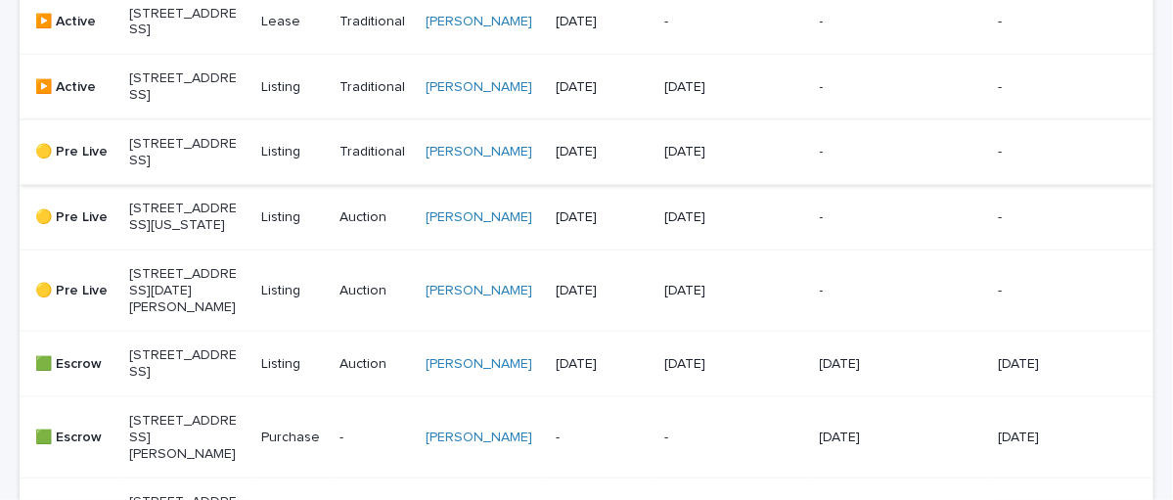
scroll to position [746, 0]
